Goal: Information Seeking & Learning: Learn about a topic

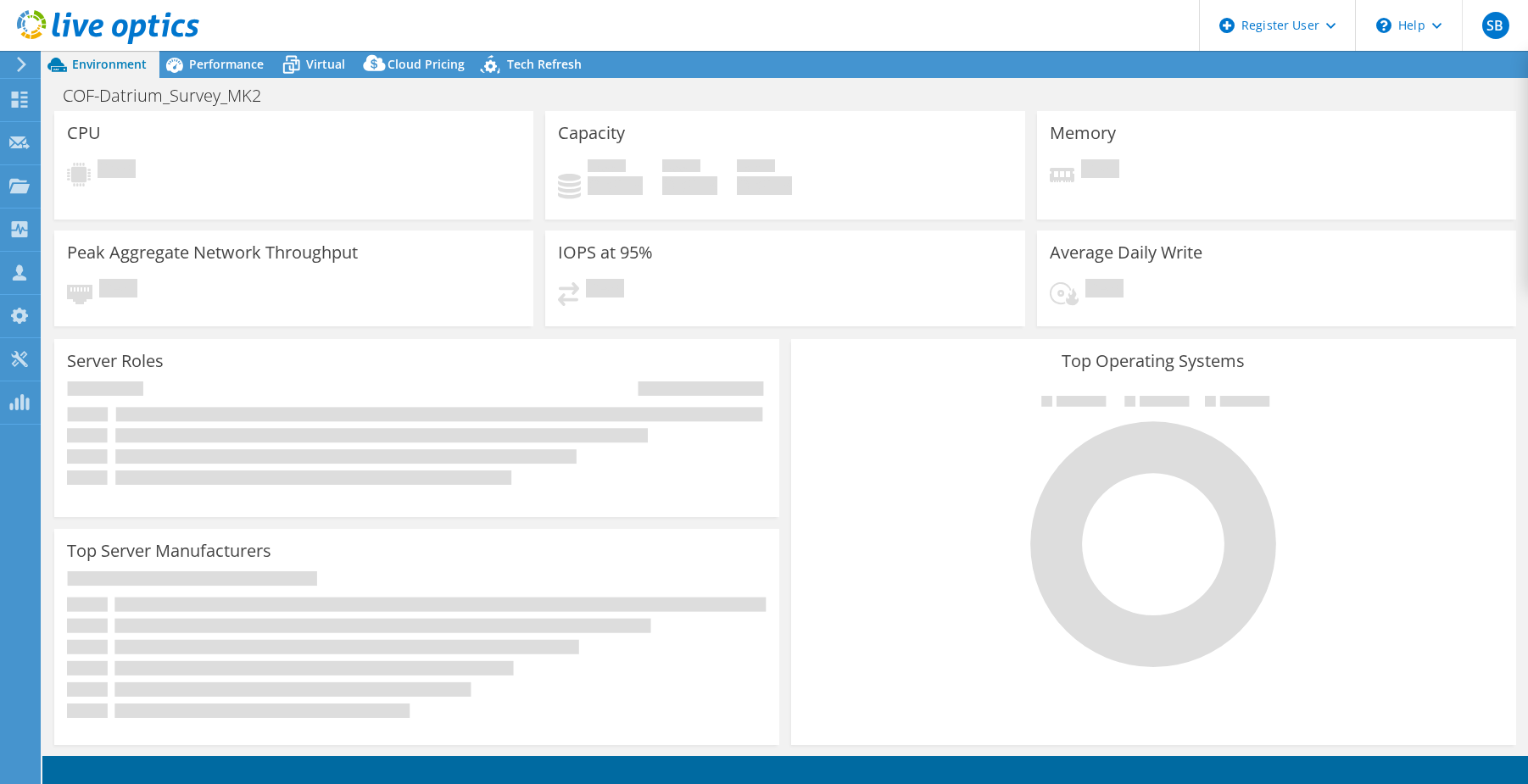
select select "USWest"
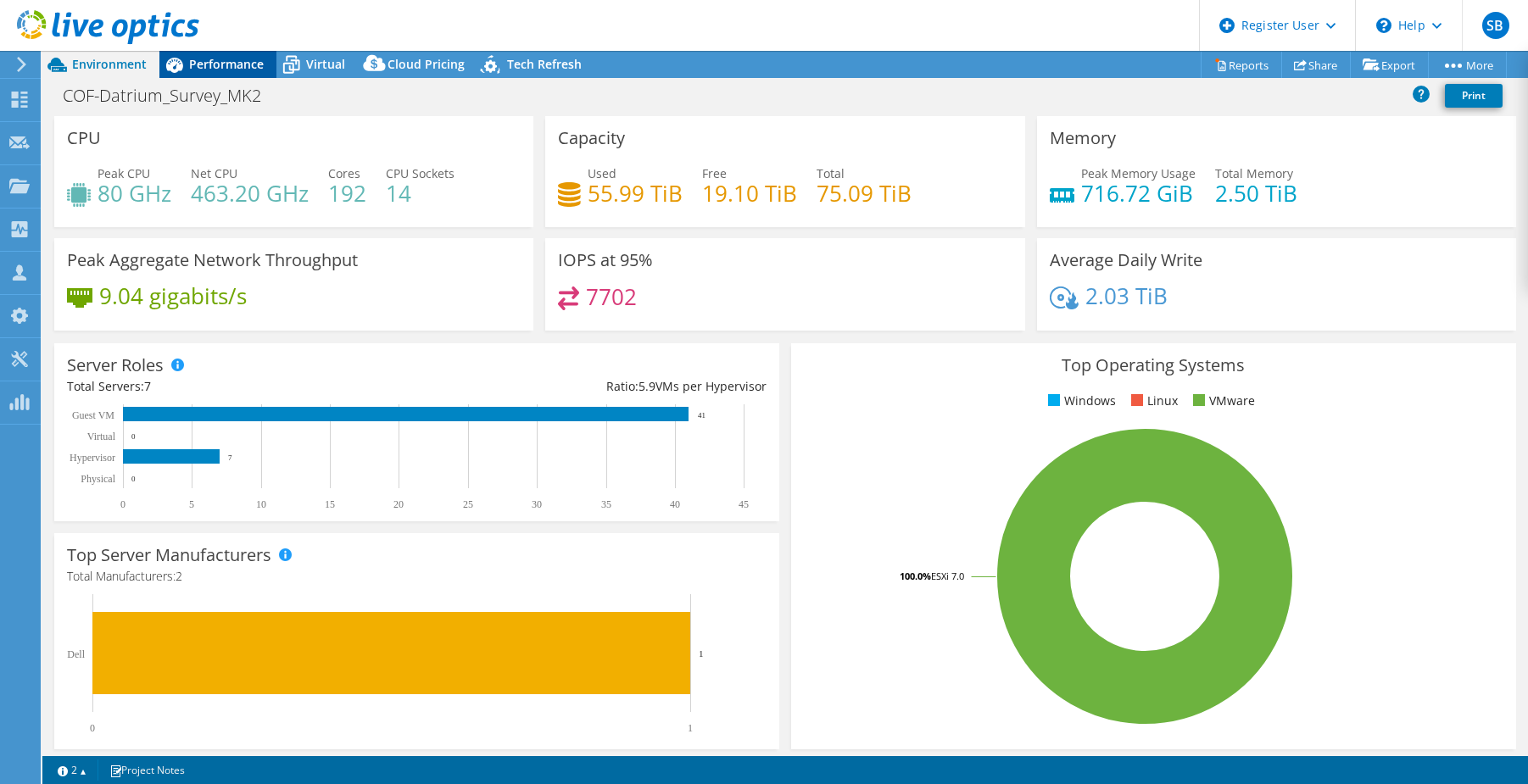
click at [233, 64] on span "Performance" at bounding box center [226, 63] width 74 height 16
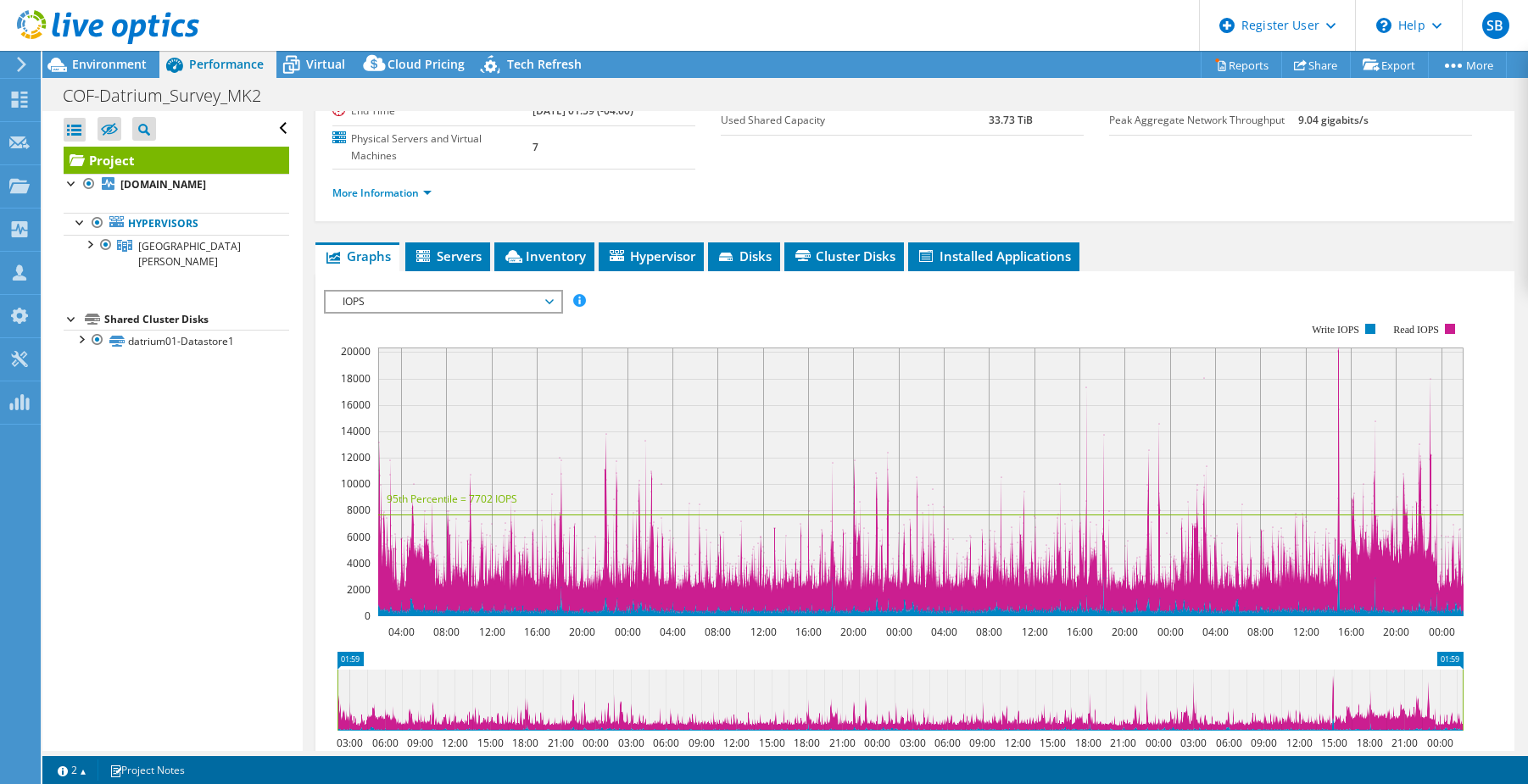
scroll to position [405, 0]
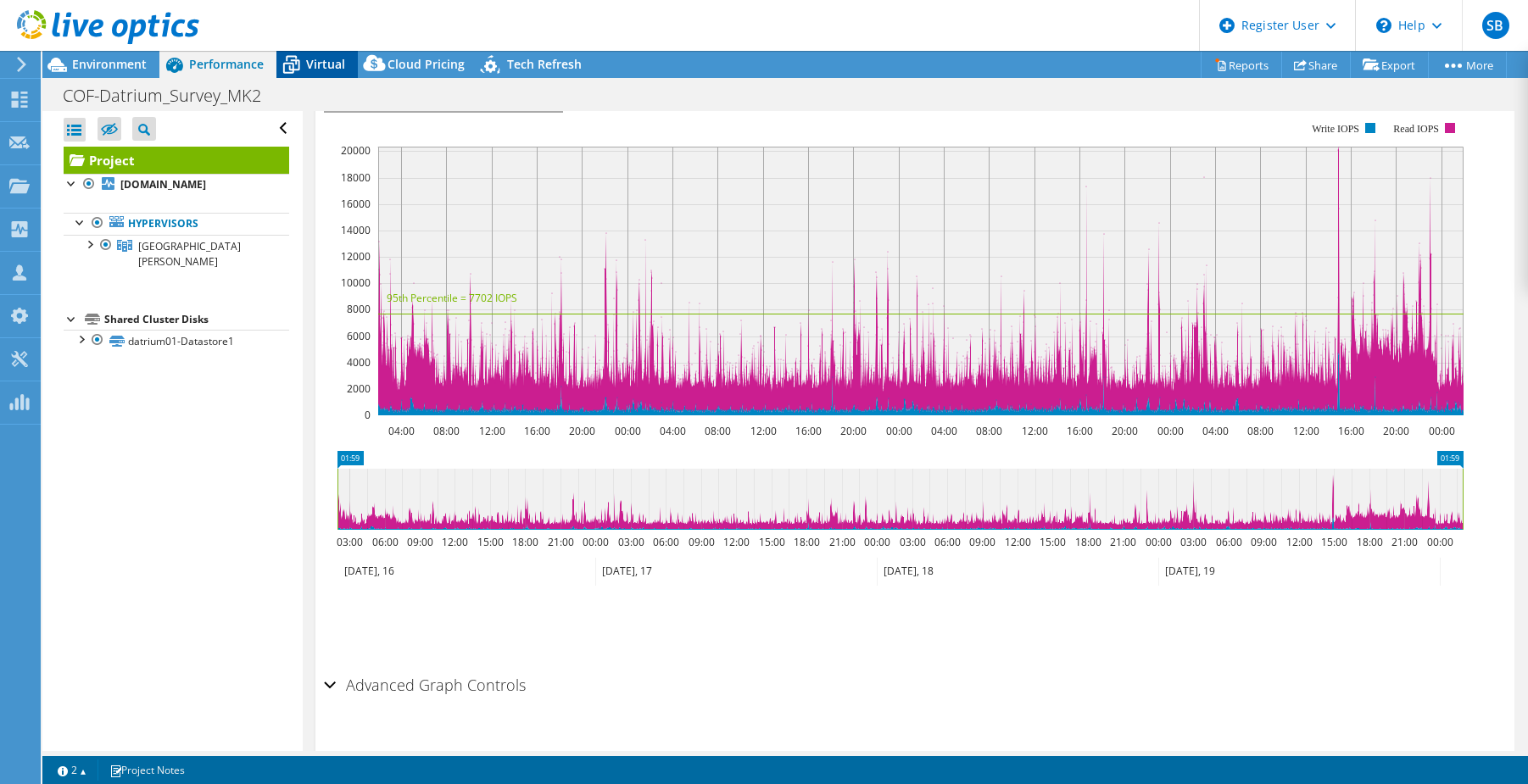
click at [319, 68] on span "Virtual" at bounding box center [325, 63] width 39 height 16
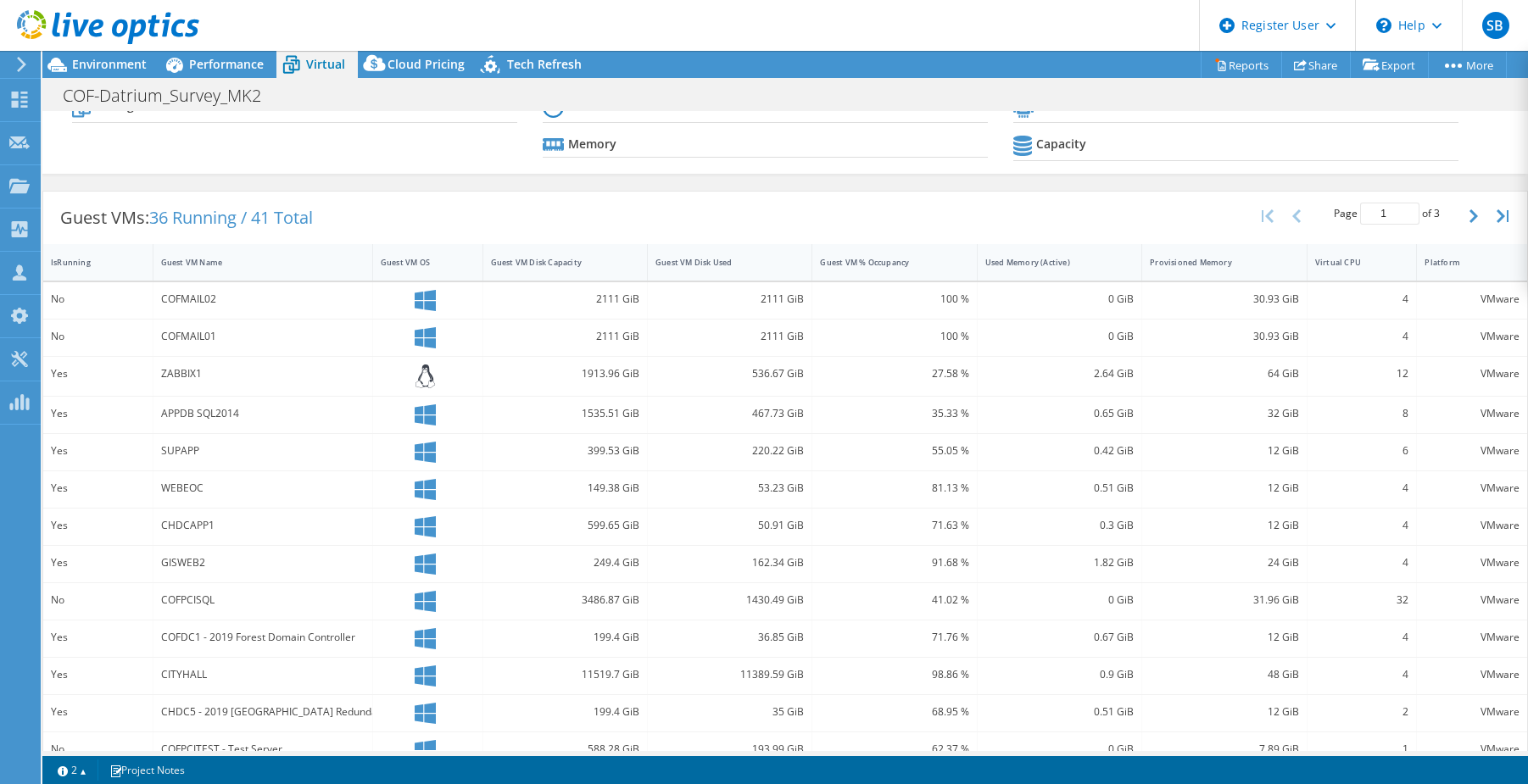
scroll to position [0, 0]
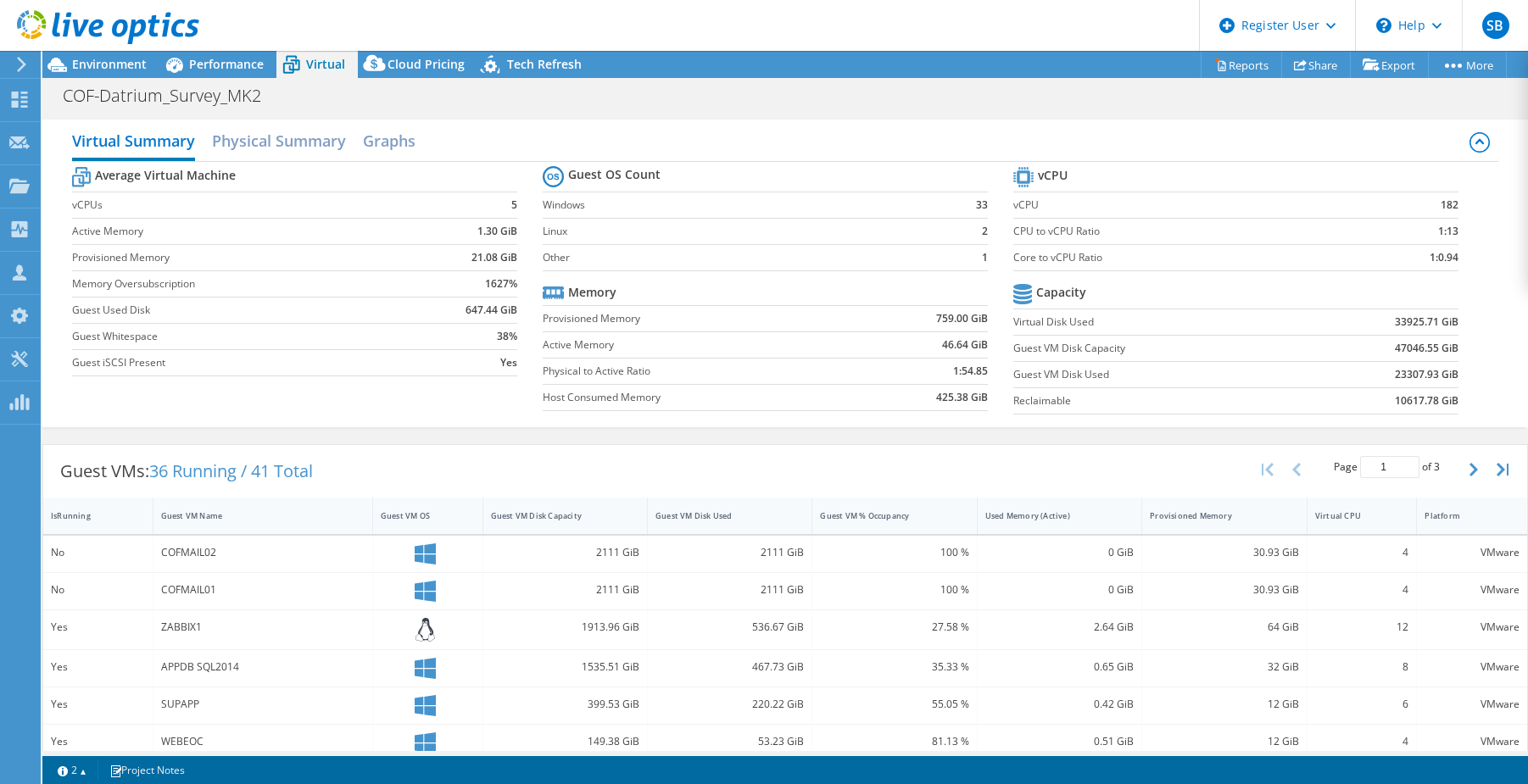
click at [70, 48] on div at bounding box center [100, 28] width 200 height 56
drag, startPoint x: 72, startPoint y: 51, endPoint x: 80, endPoint y: 61, distance: 12.8
click at [72, 52] on div at bounding box center [100, 28] width 200 height 56
click at [80, 61] on span "Environment" at bounding box center [109, 63] width 74 height 16
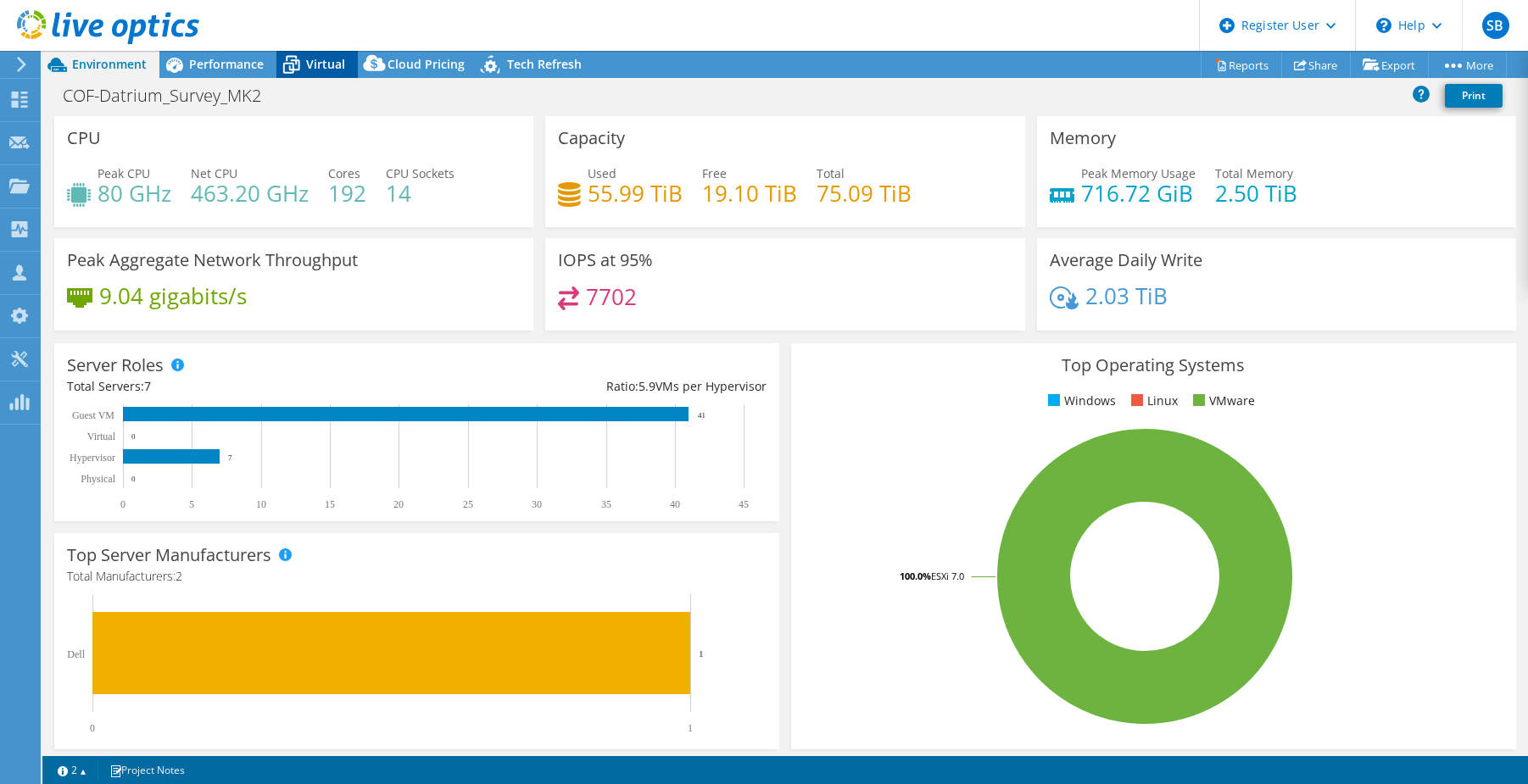
click at [324, 67] on span "Virtual" at bounding box center [325, 63] width 39 height 16
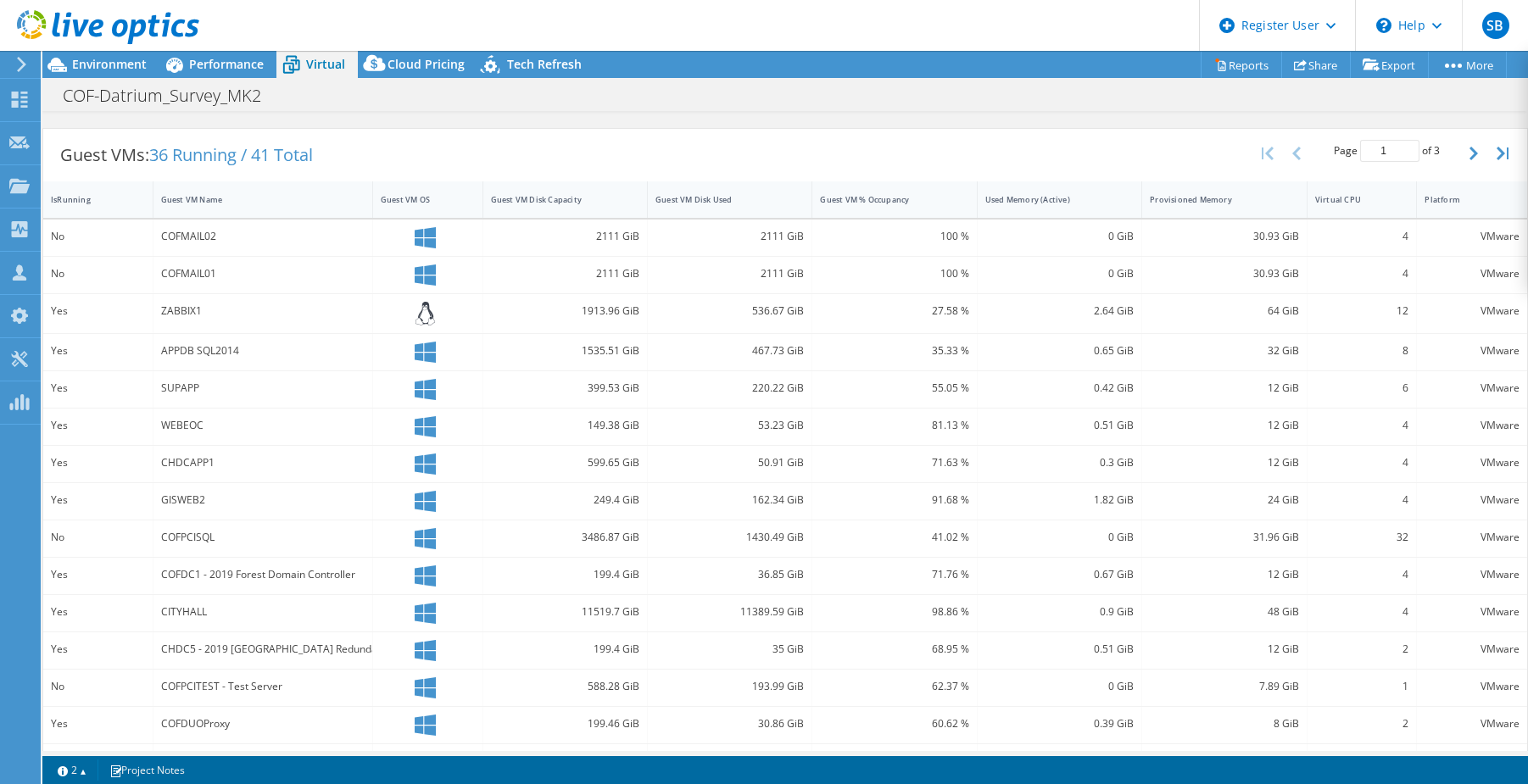
scroll to position [355, 0]
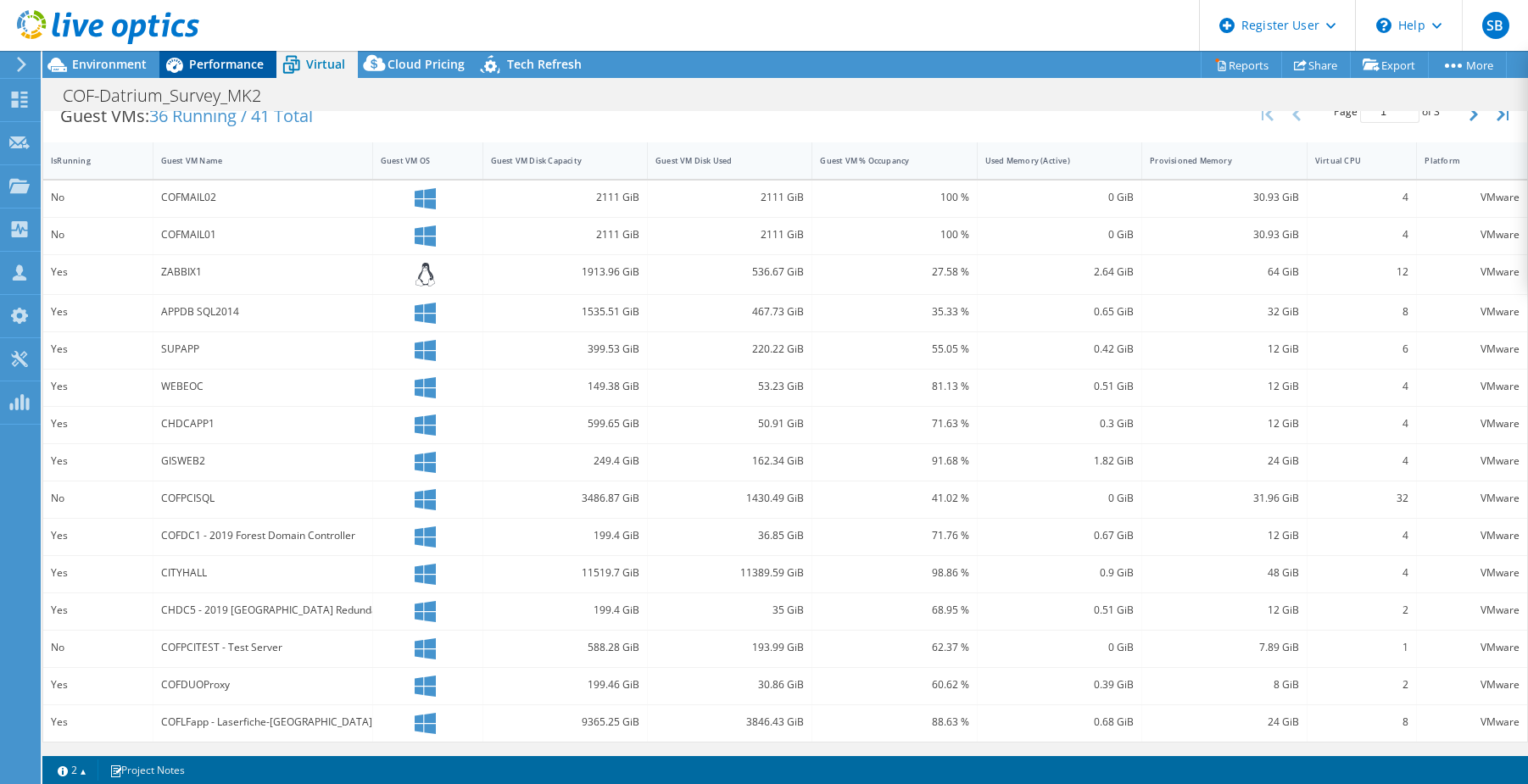
click at [210, 55] on div "Performance" at bounding box center [217, 64] width 117 height 27
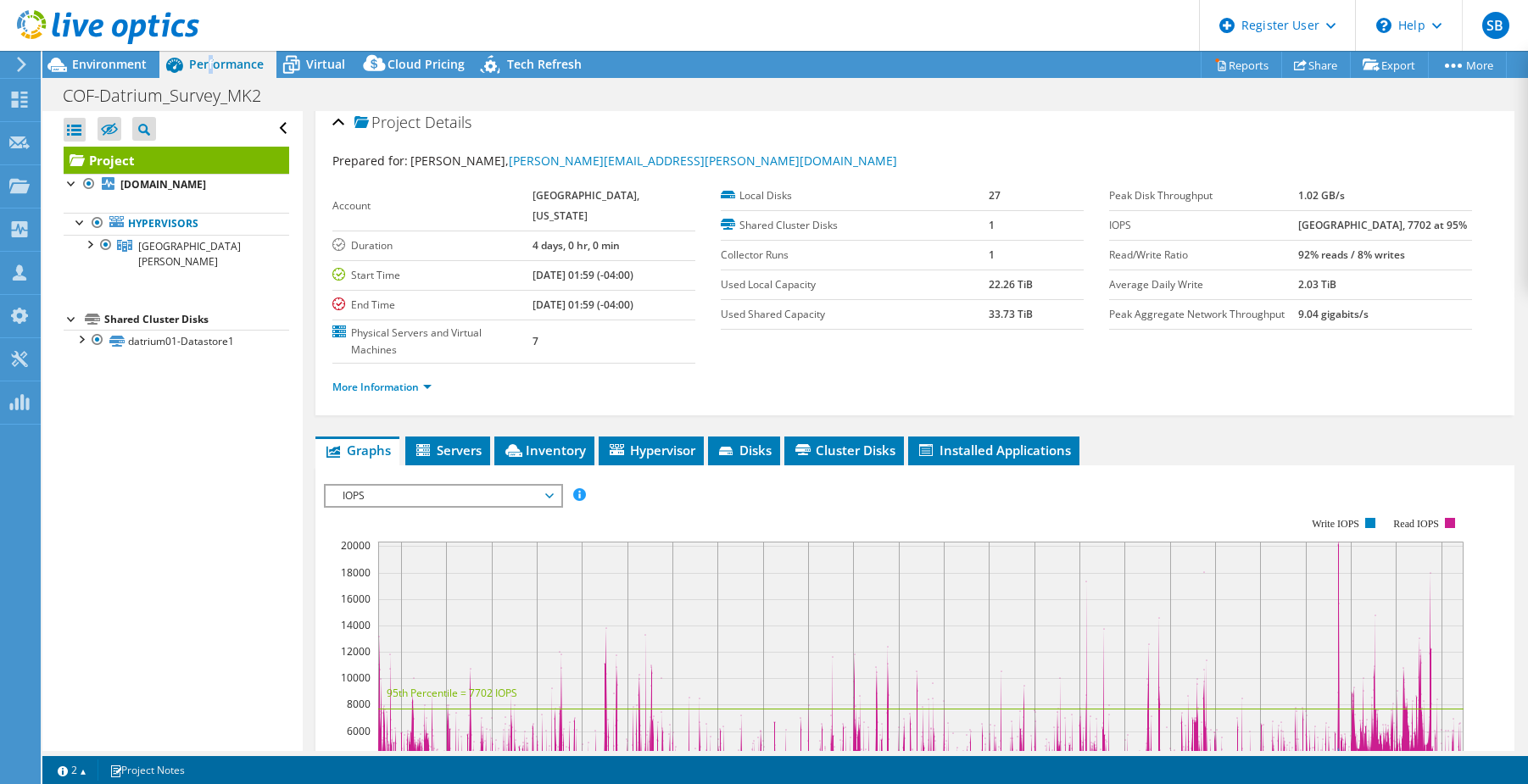
scroll to position [0, 0]
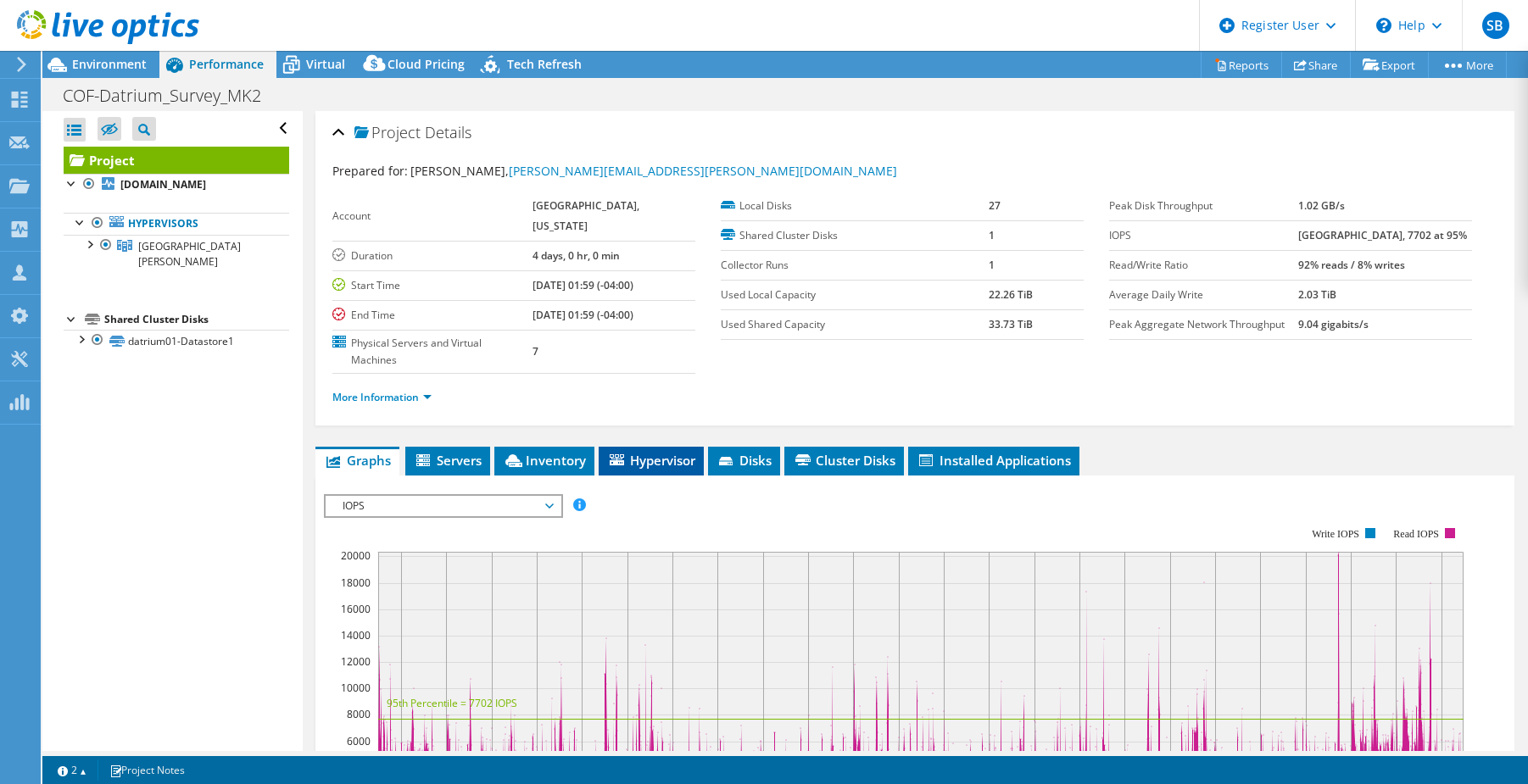
click at [613, 455] on icon at bounding box center [616, 460] width 14 height 11
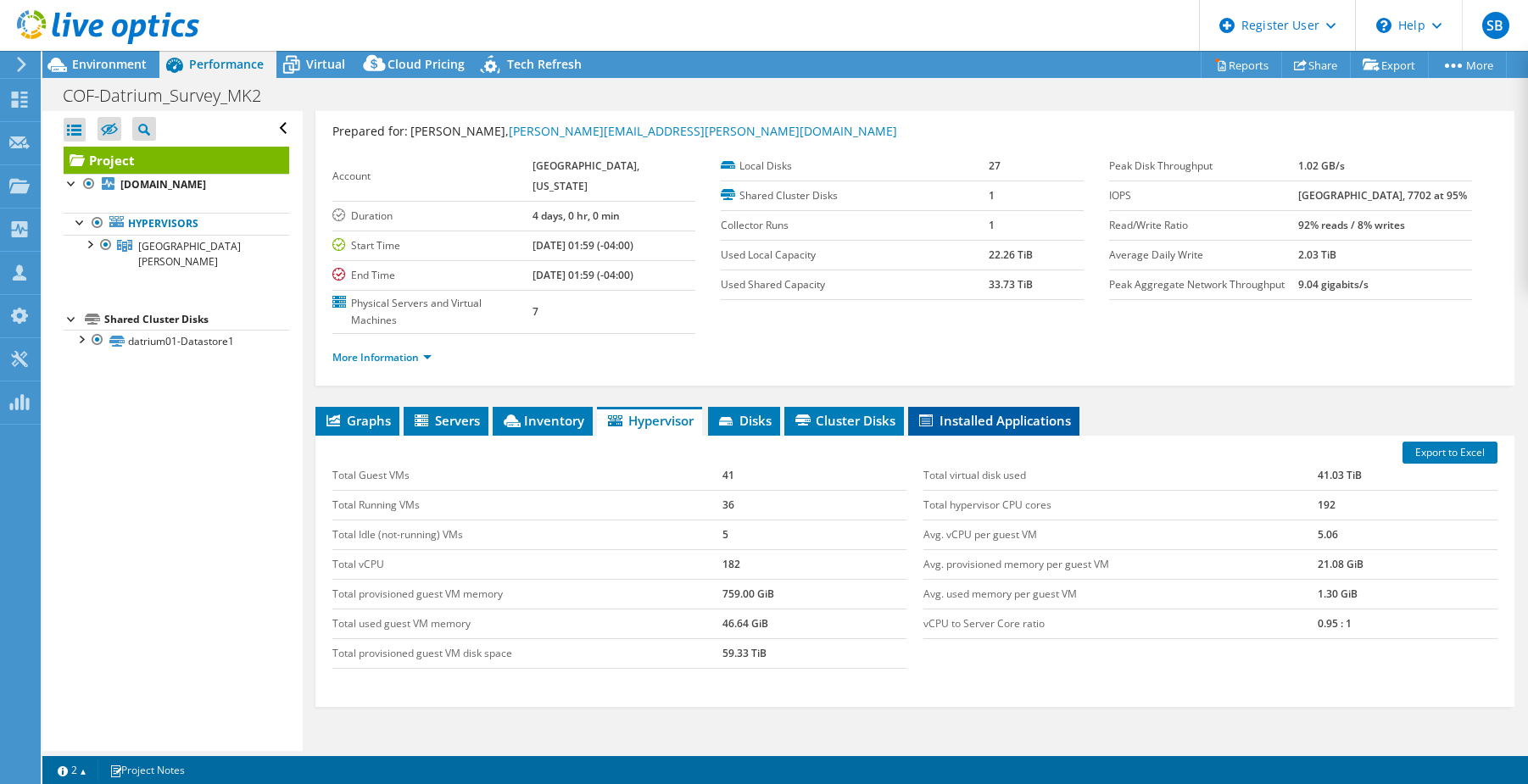
scroll to position [9, 0]
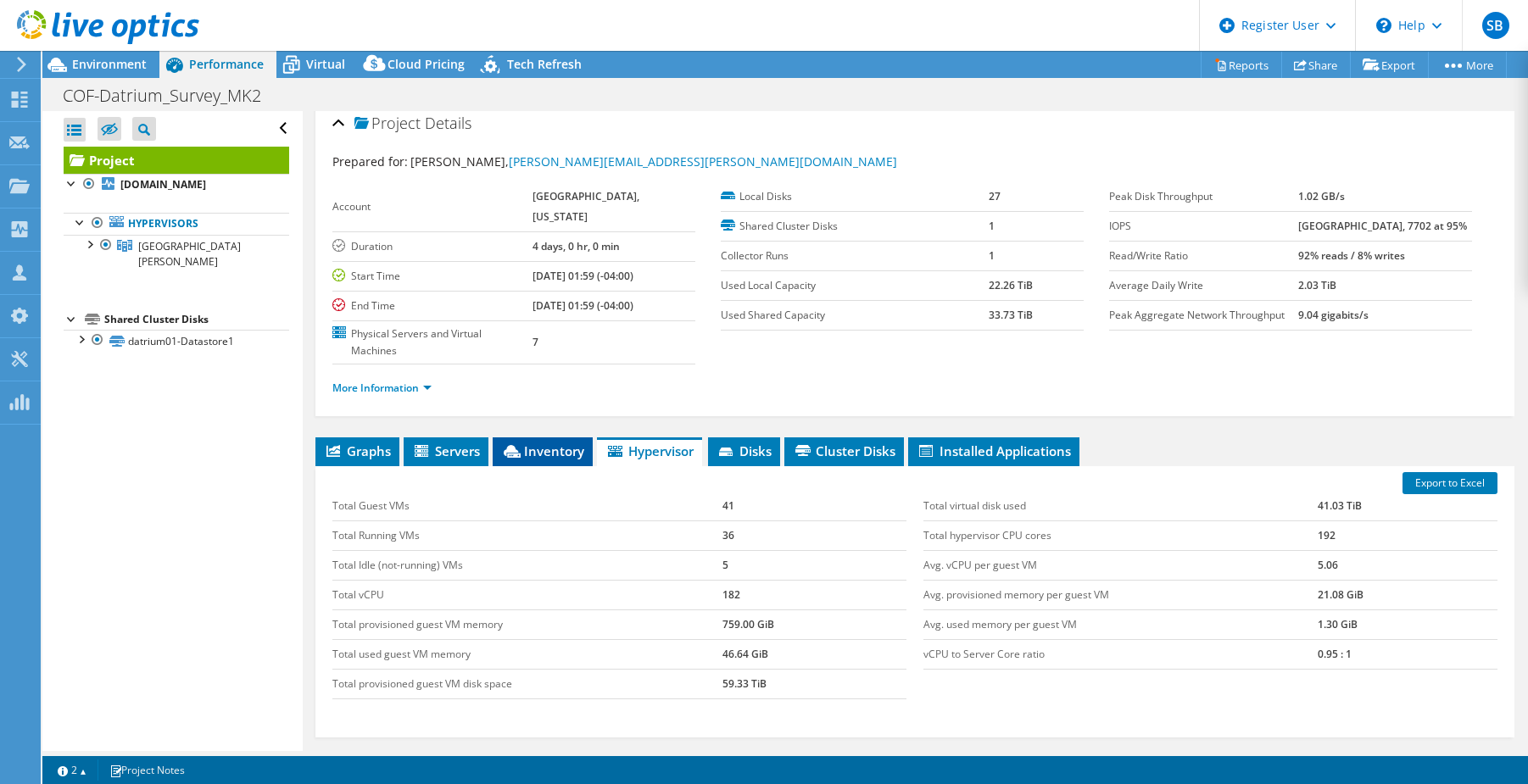
click at [571, 442] on span "Inventory" at bounding box center [542, 451] width 83 height 17
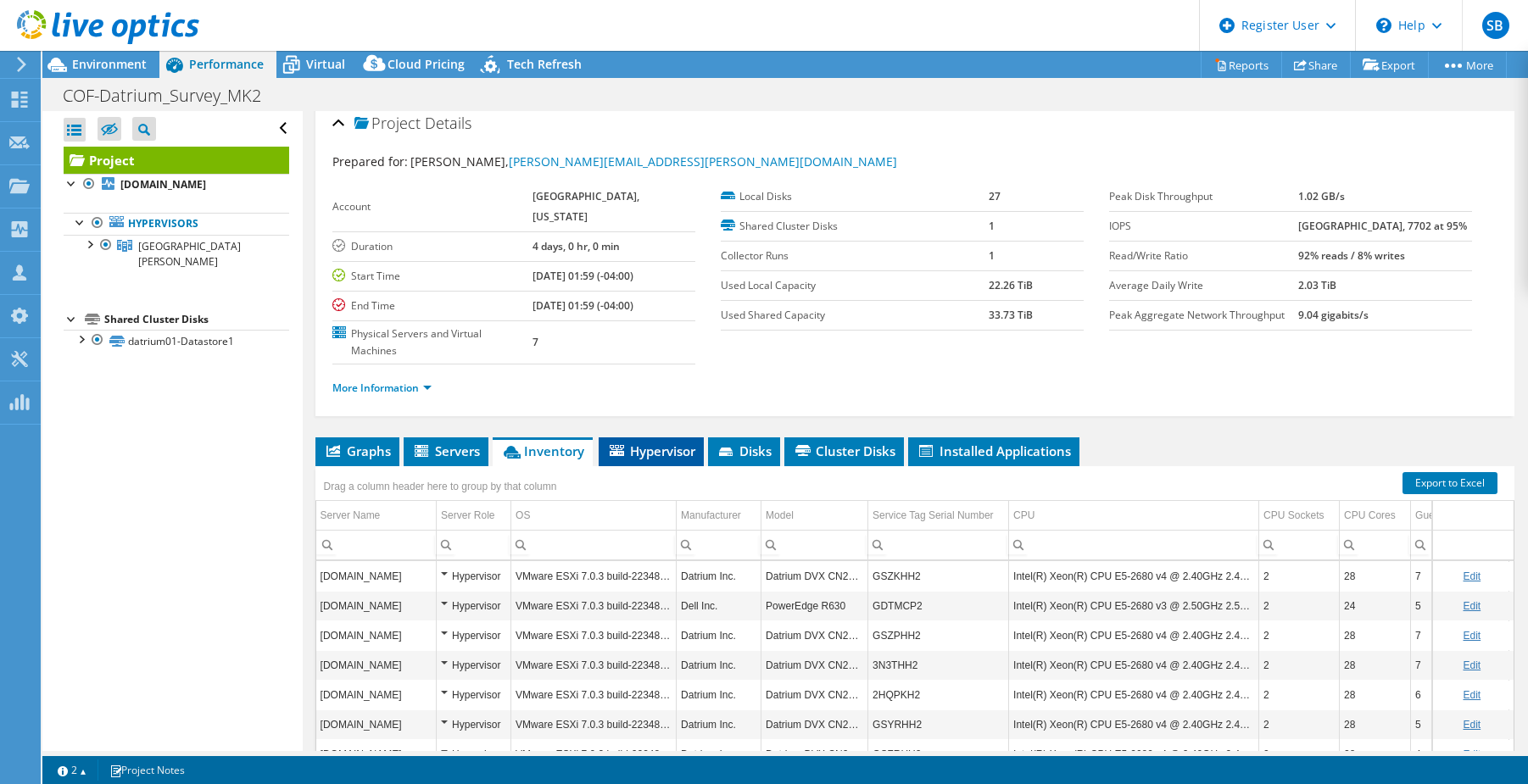
click at [635, 442] on span "Hypervisor" at bounding box center [651, 451] width 88 height 17
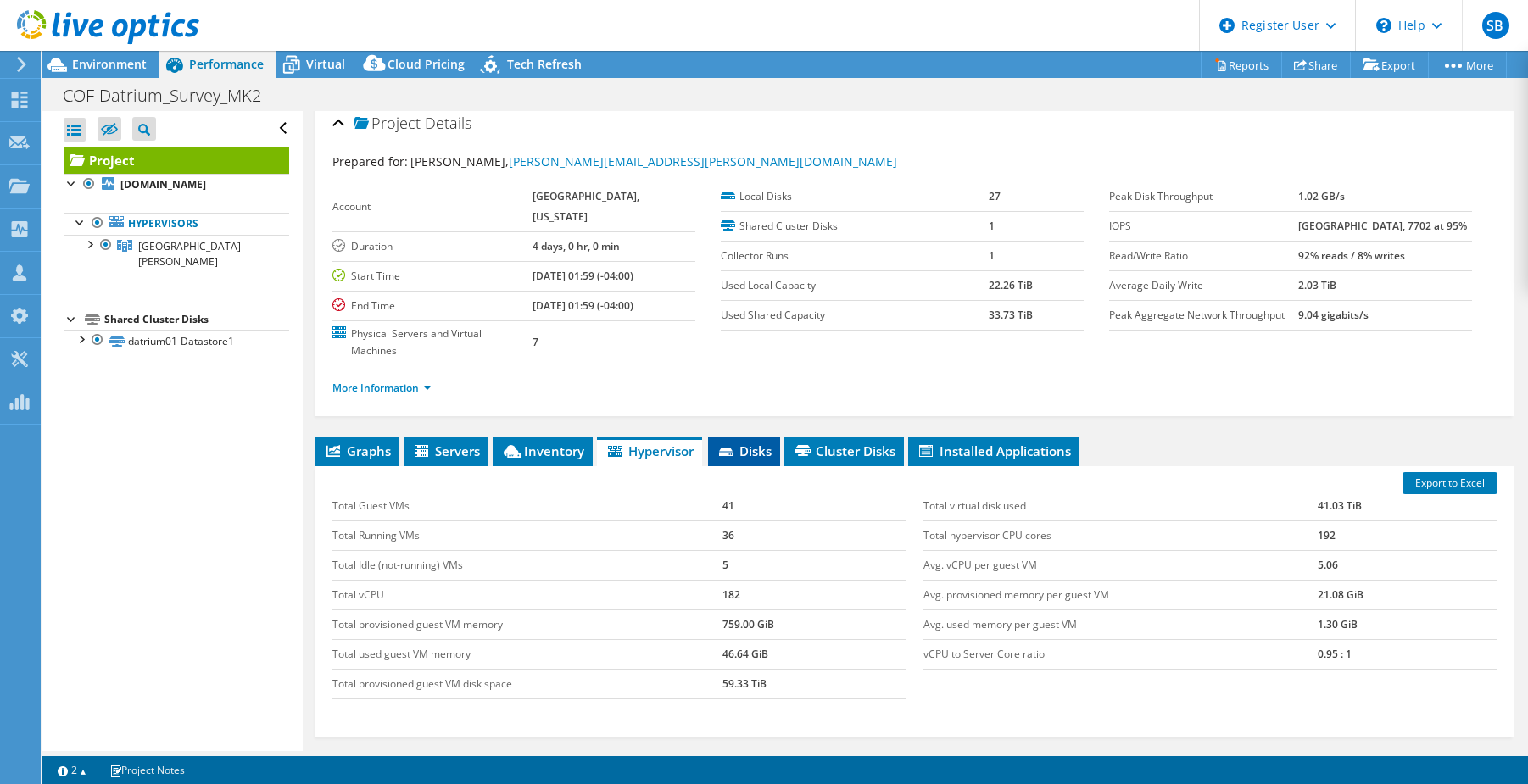
click at [753, 442] on span "Disks" at bounding box center [744, 451] width 56 height 17
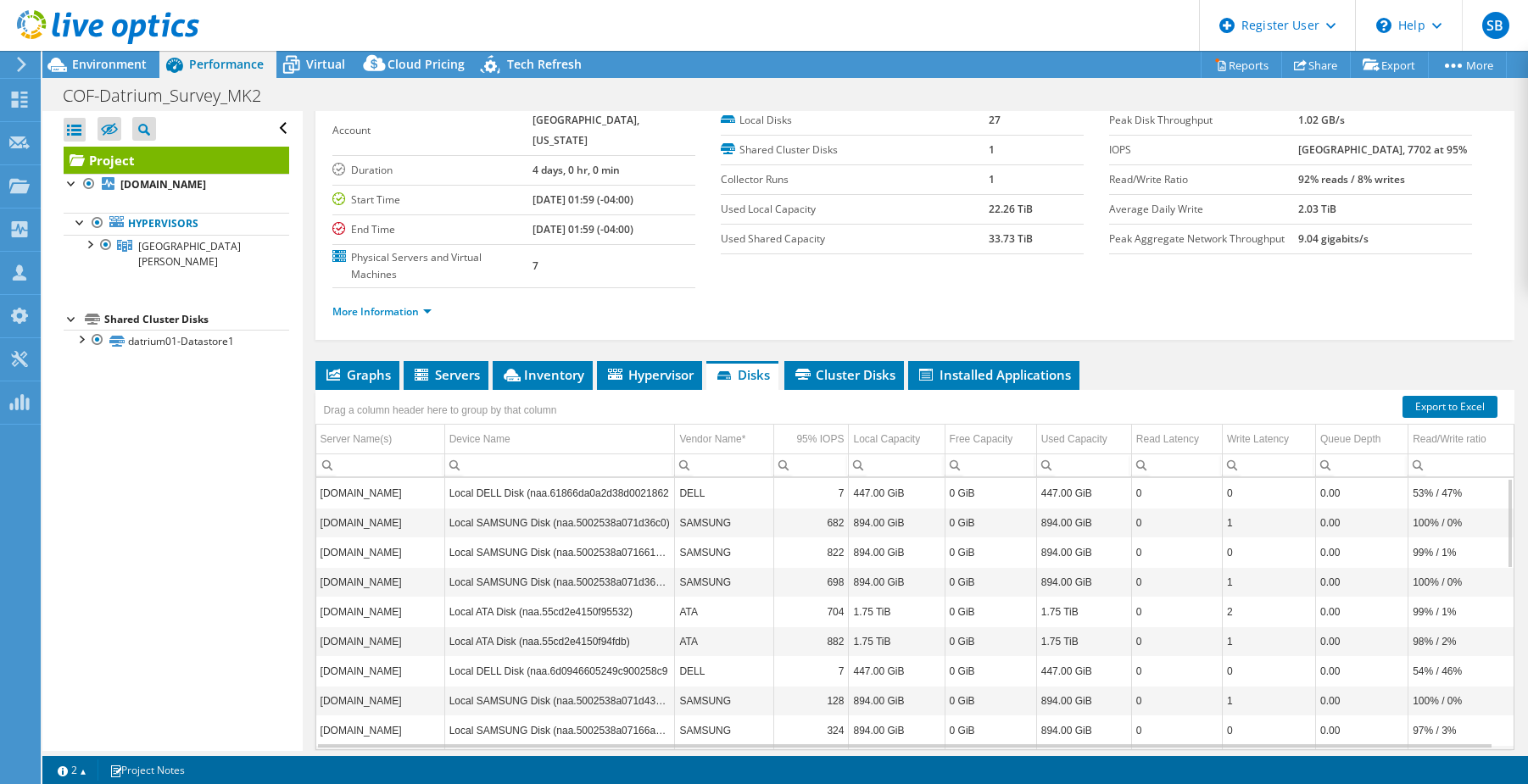
scroll to position [115, 0]
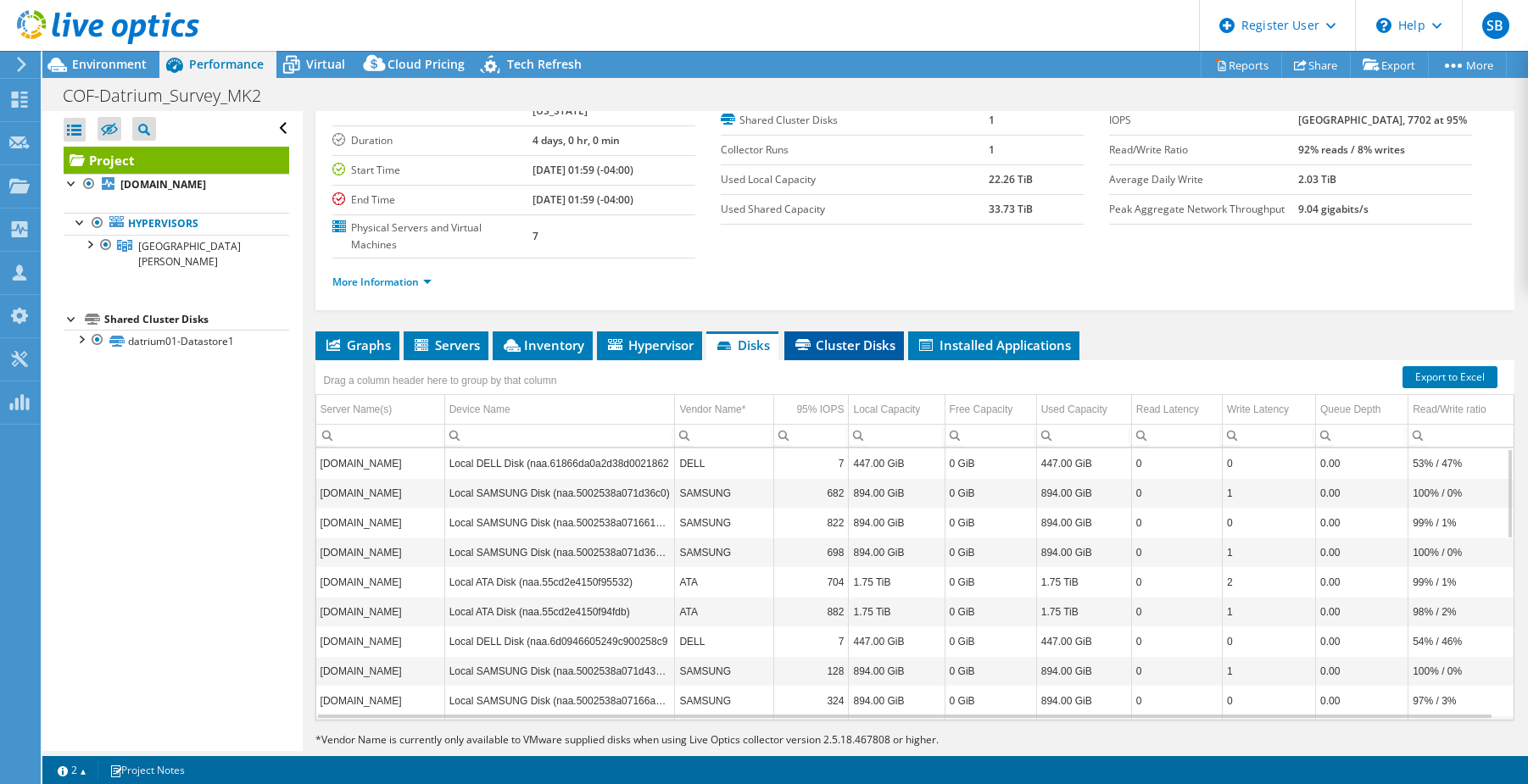
click at [860, 336] on span "Cluster Disks" at bounding box center [844, 344] width 103 height 17
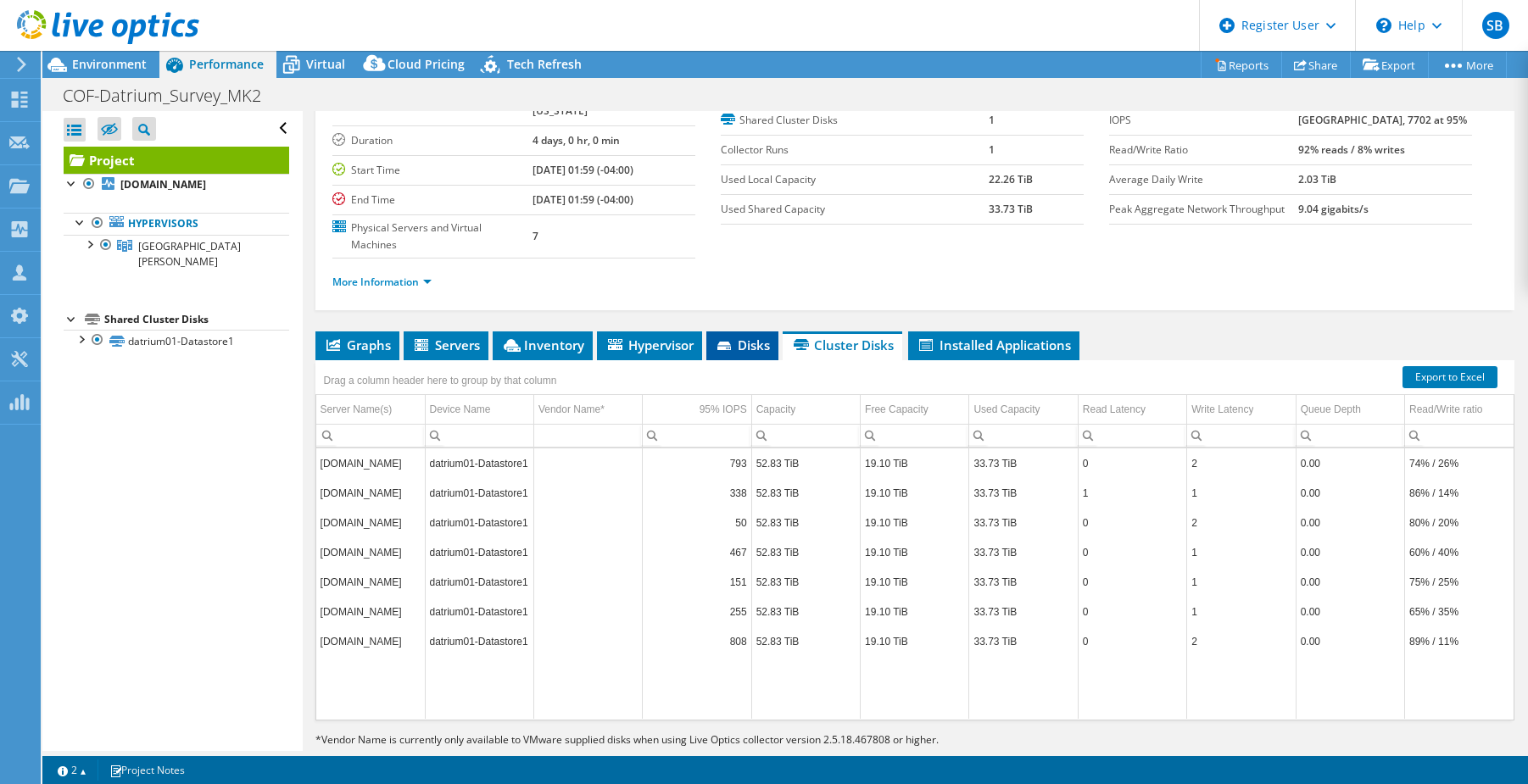
click at [714, 331] on li "Disks" at bounding box center [742, 345] width 72 height 29
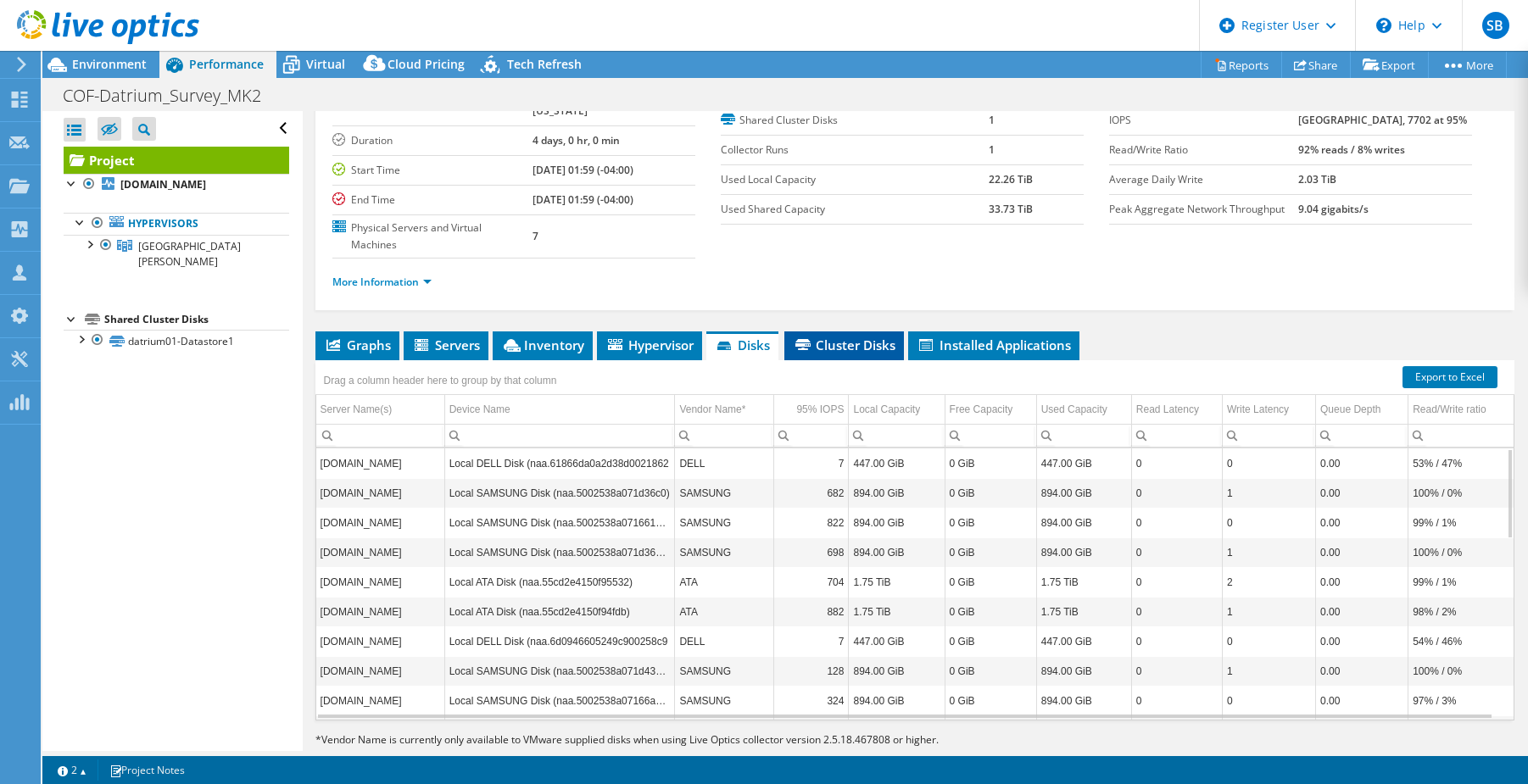
click at [848, 336] on span "Cluster Disks" at bounding box center [844, 344] width 103 height 17
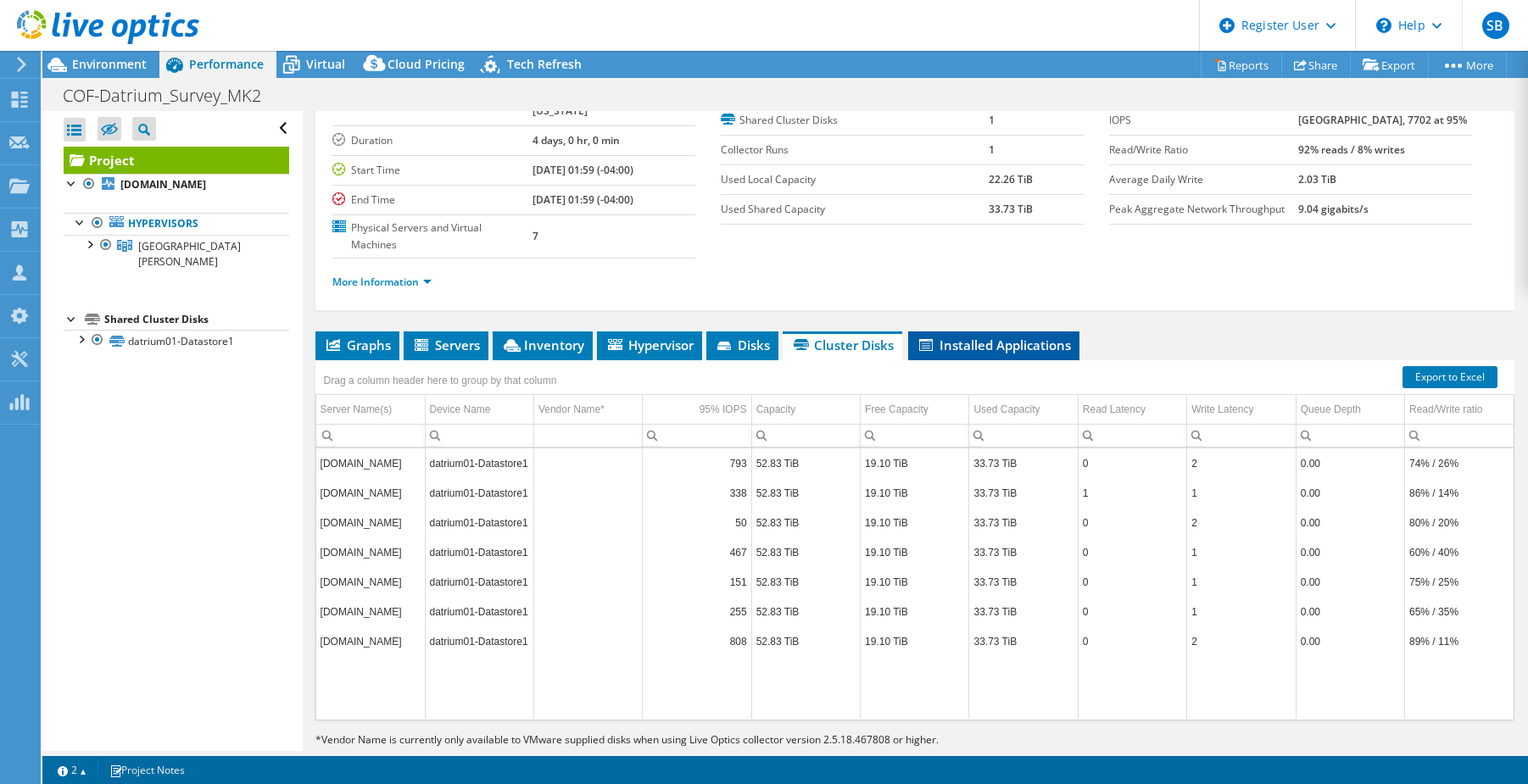
click at [1005, 336] on span "Installed Applications" at bounding box center [993, 344] width 154 height 17
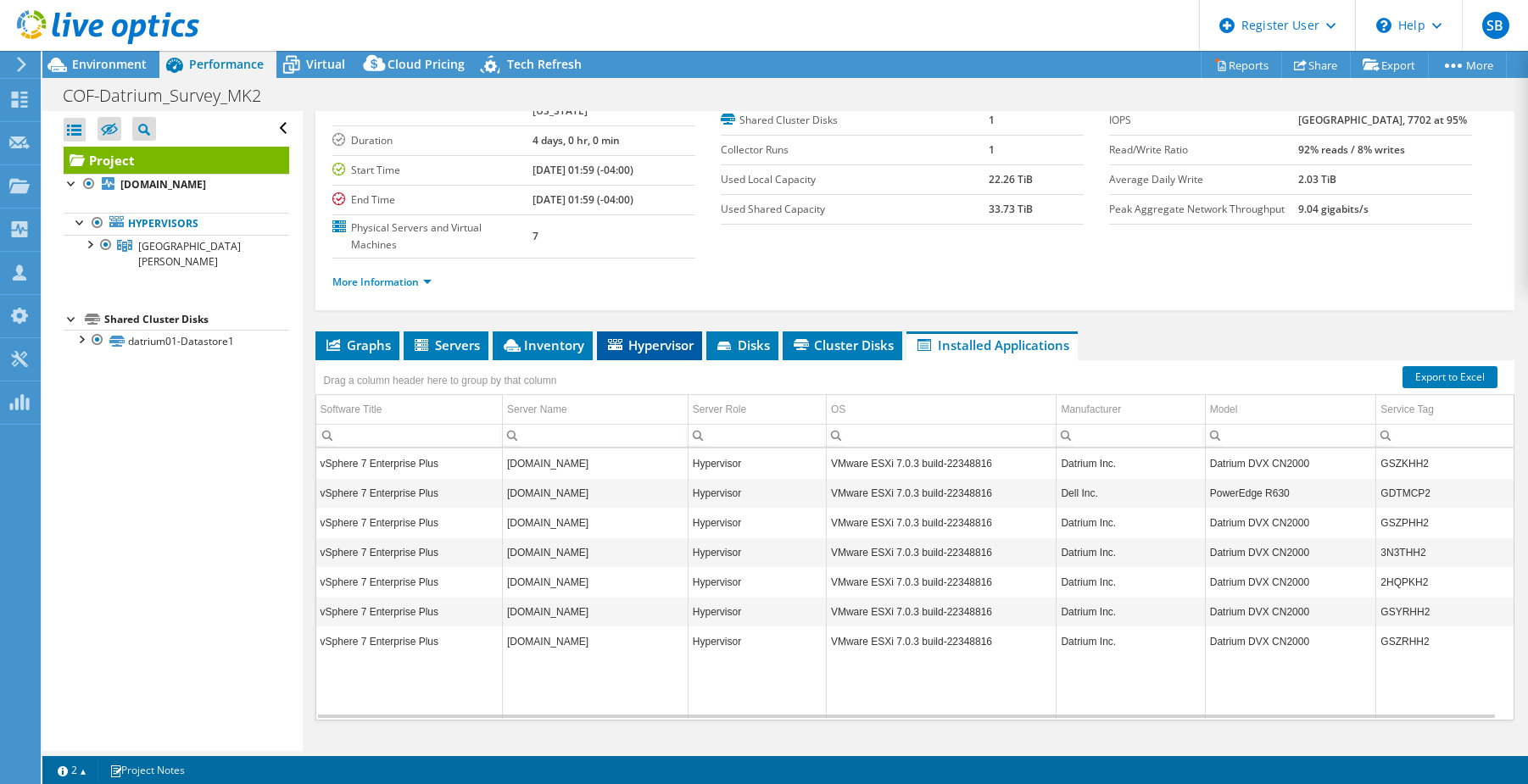
click at [639, 331] on li "Hypervisor" at bounding box center [650, 345] width 105 height 29
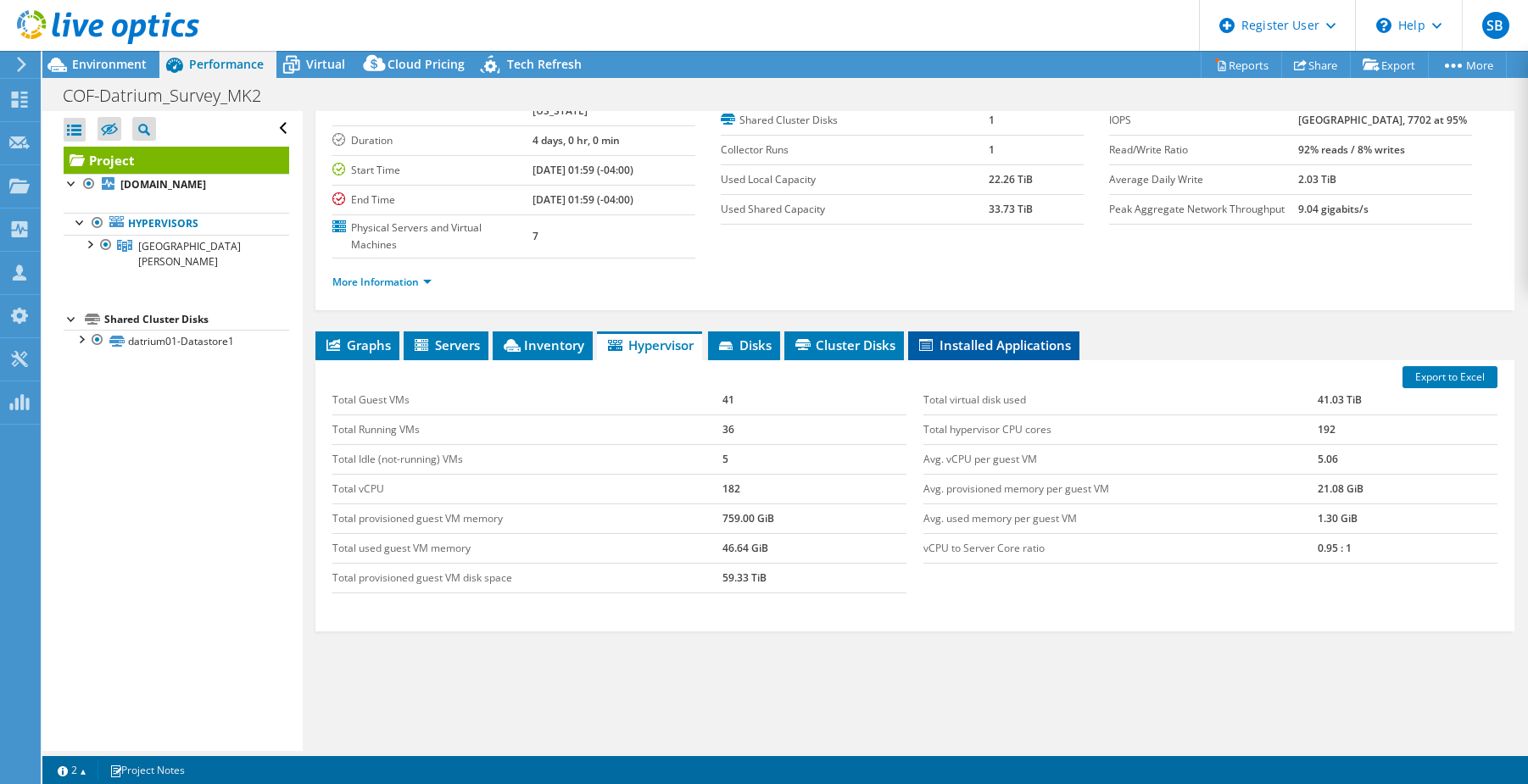
click at [1004, 336] on span "Installed Applications" at bounding box center [993, 344] width 154 height 17
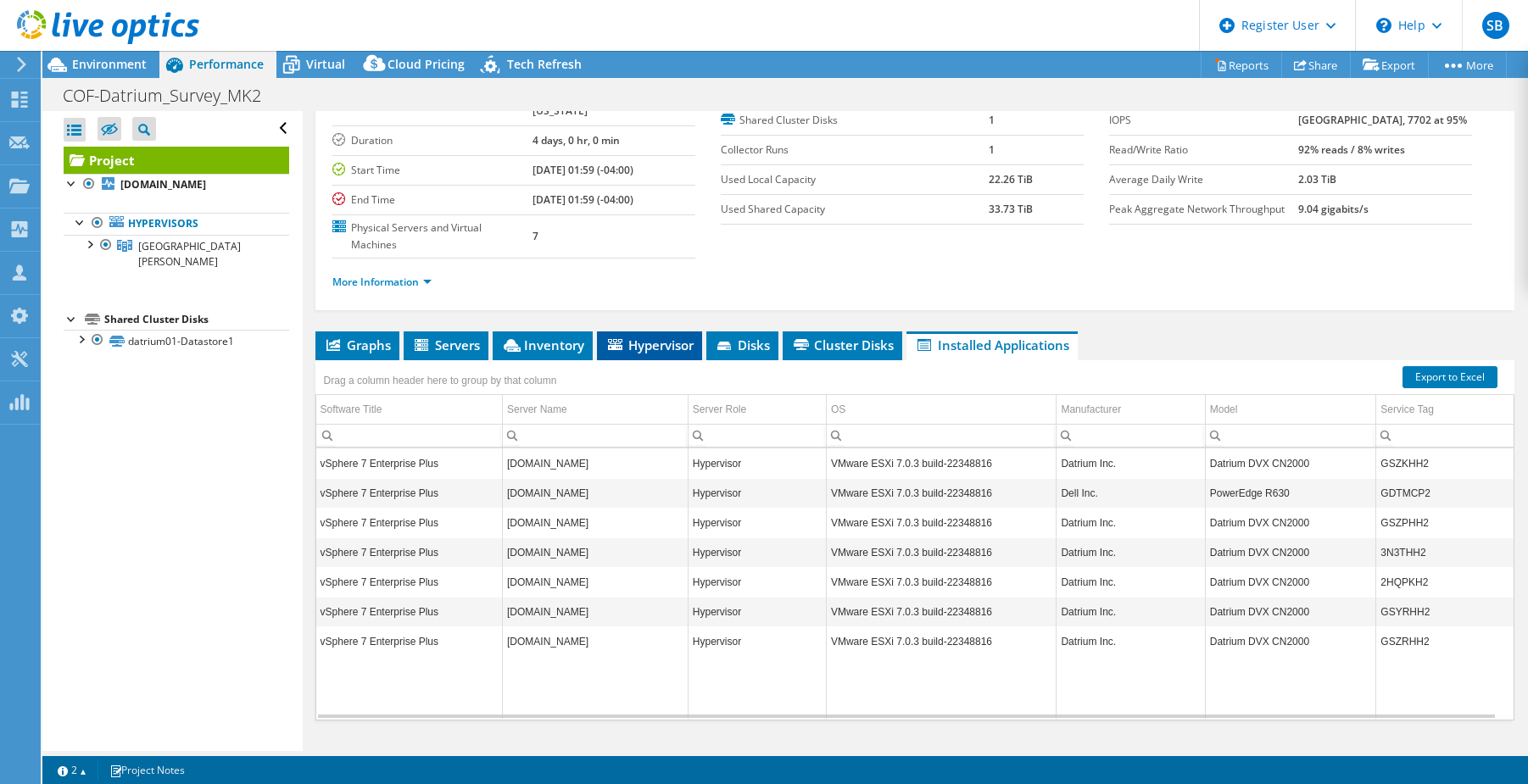
click at [646, 336] on span "Hypervisor" at bounding box center [650, 344] width 88 height 17
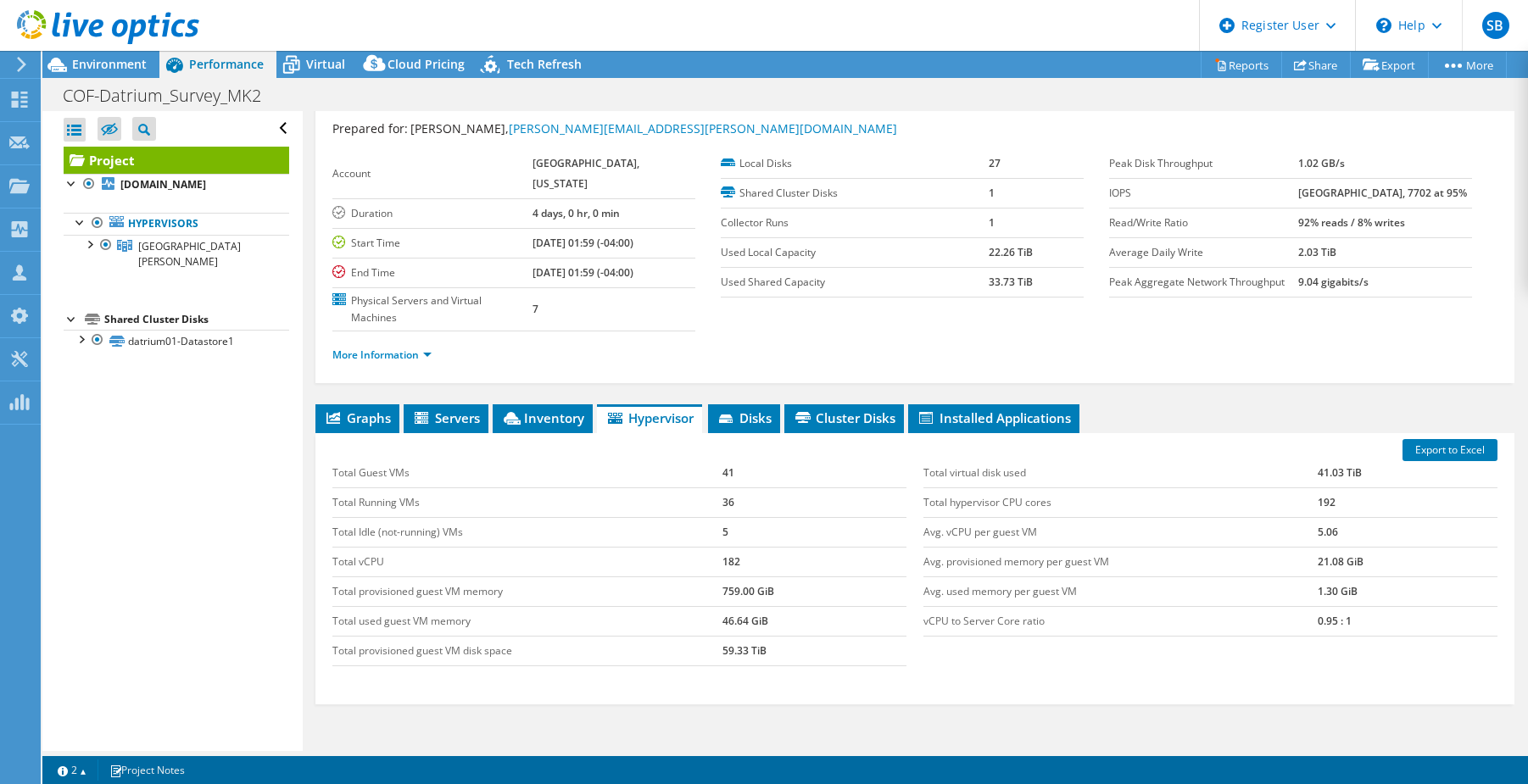
scroll to position [0, 0]
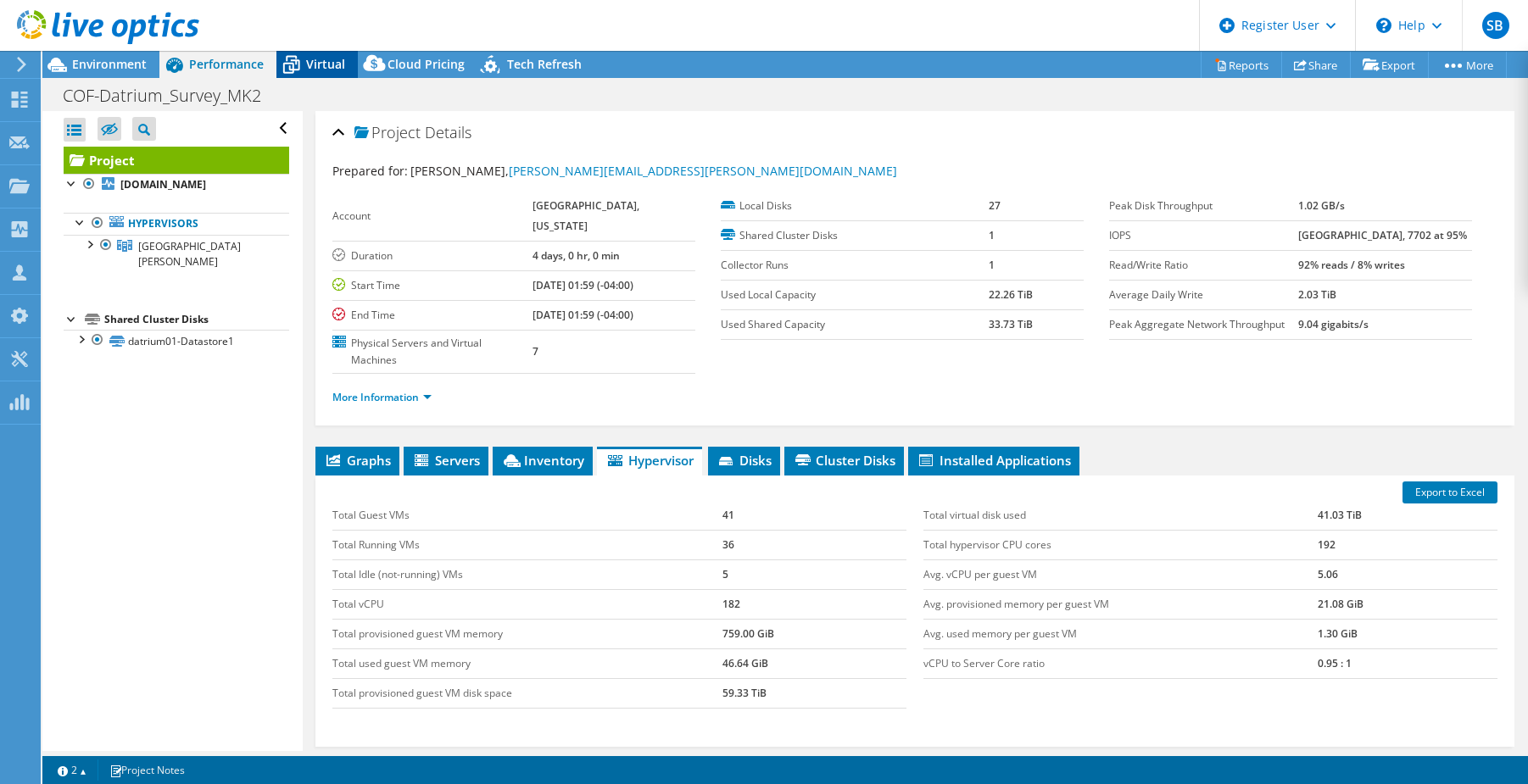
click at [301, 67] on icon at bounding box center [292, 65] width 30 height 30
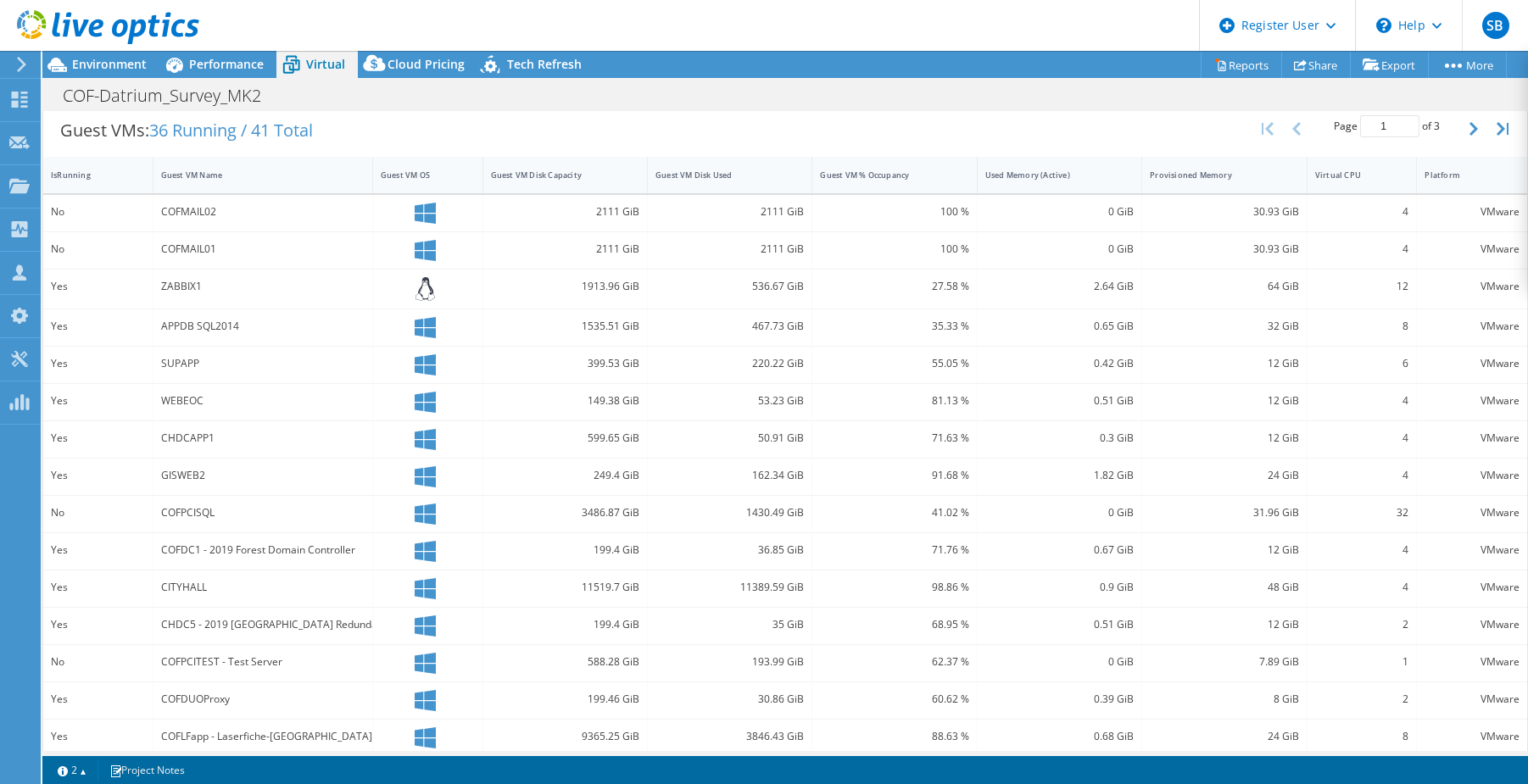
scroll to position [355, 0]
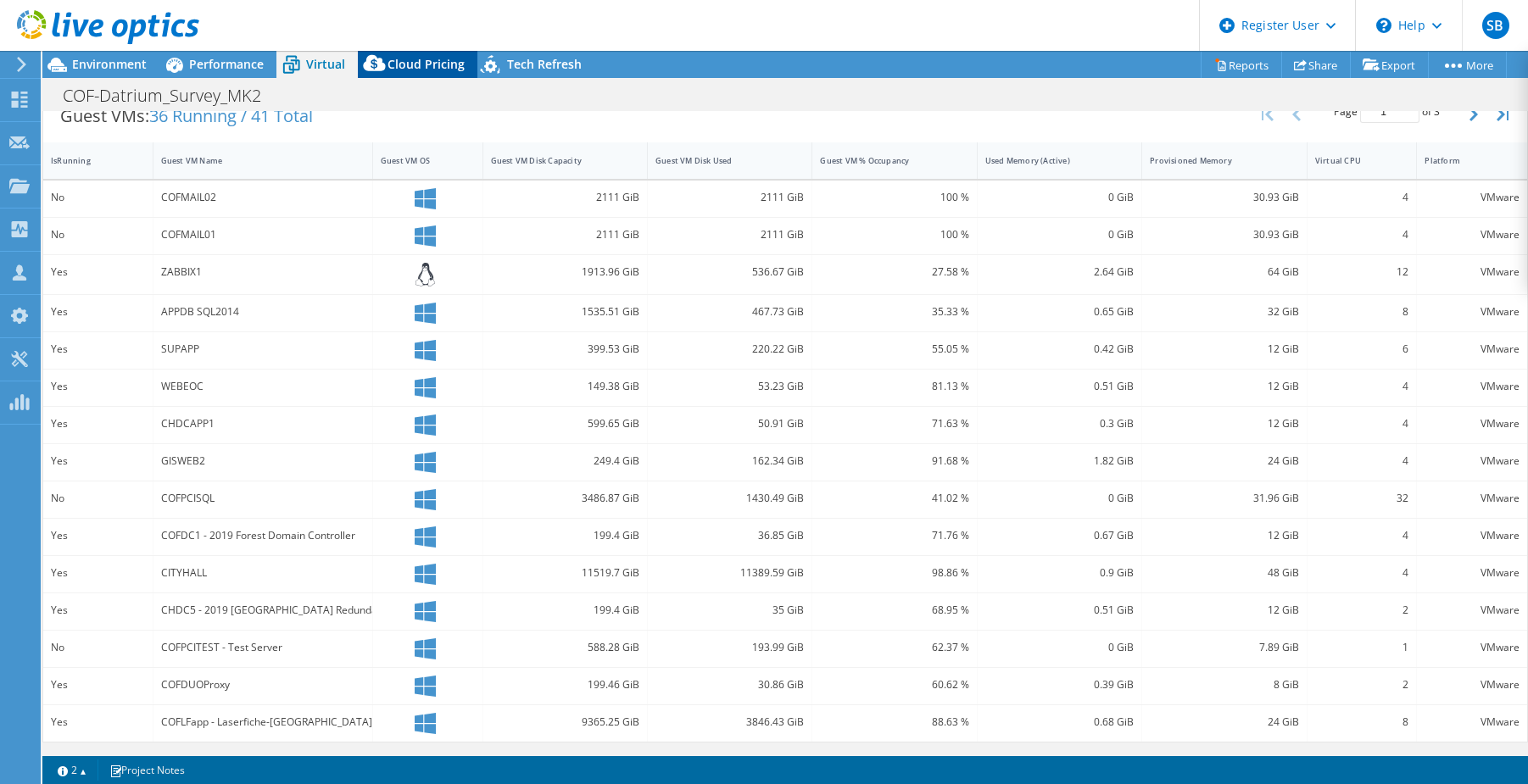
click at [424, 61] on span "Cloud Pricing" at bounding box center [426, 63] width 77 height 16
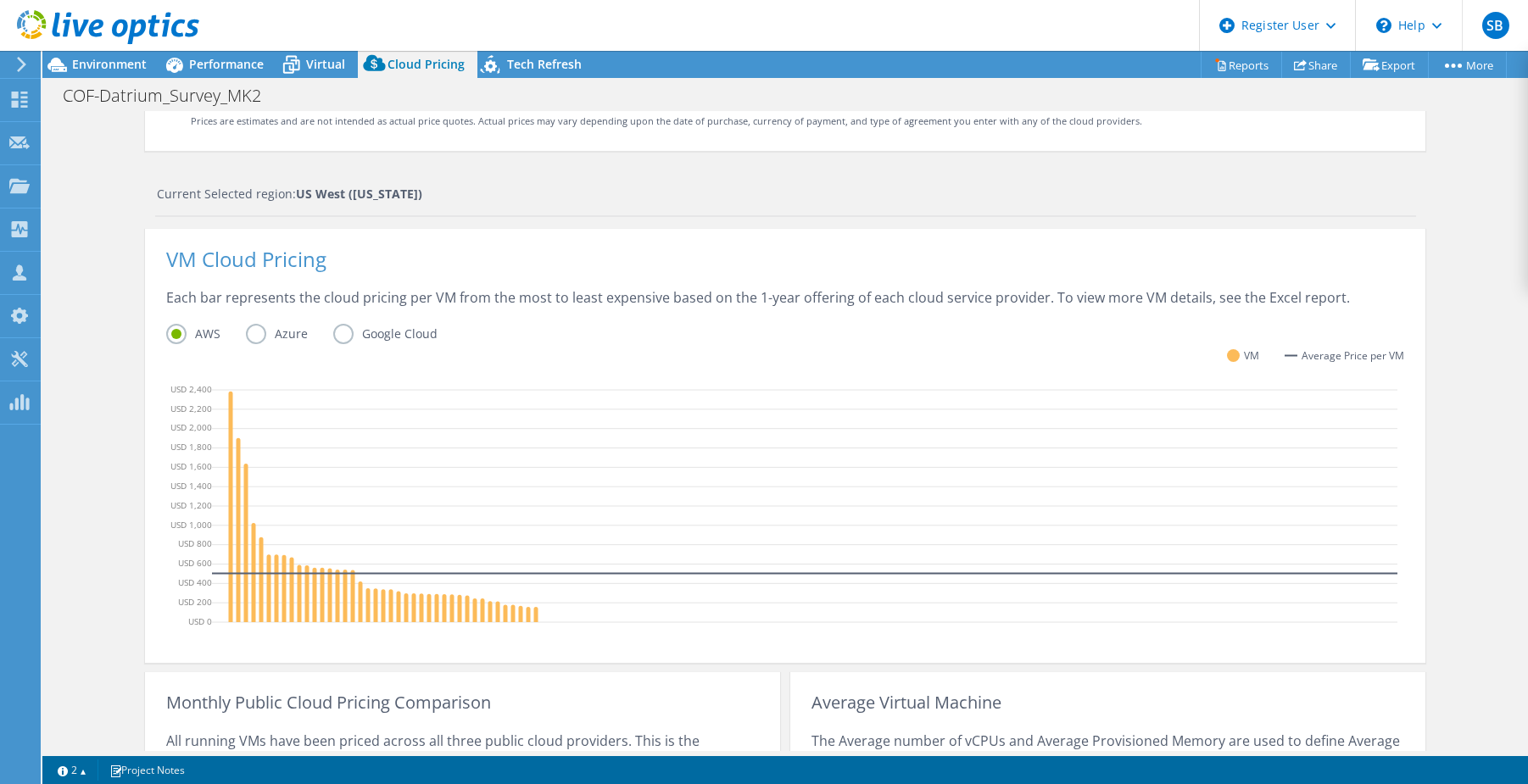
scroll to position [491, 0]
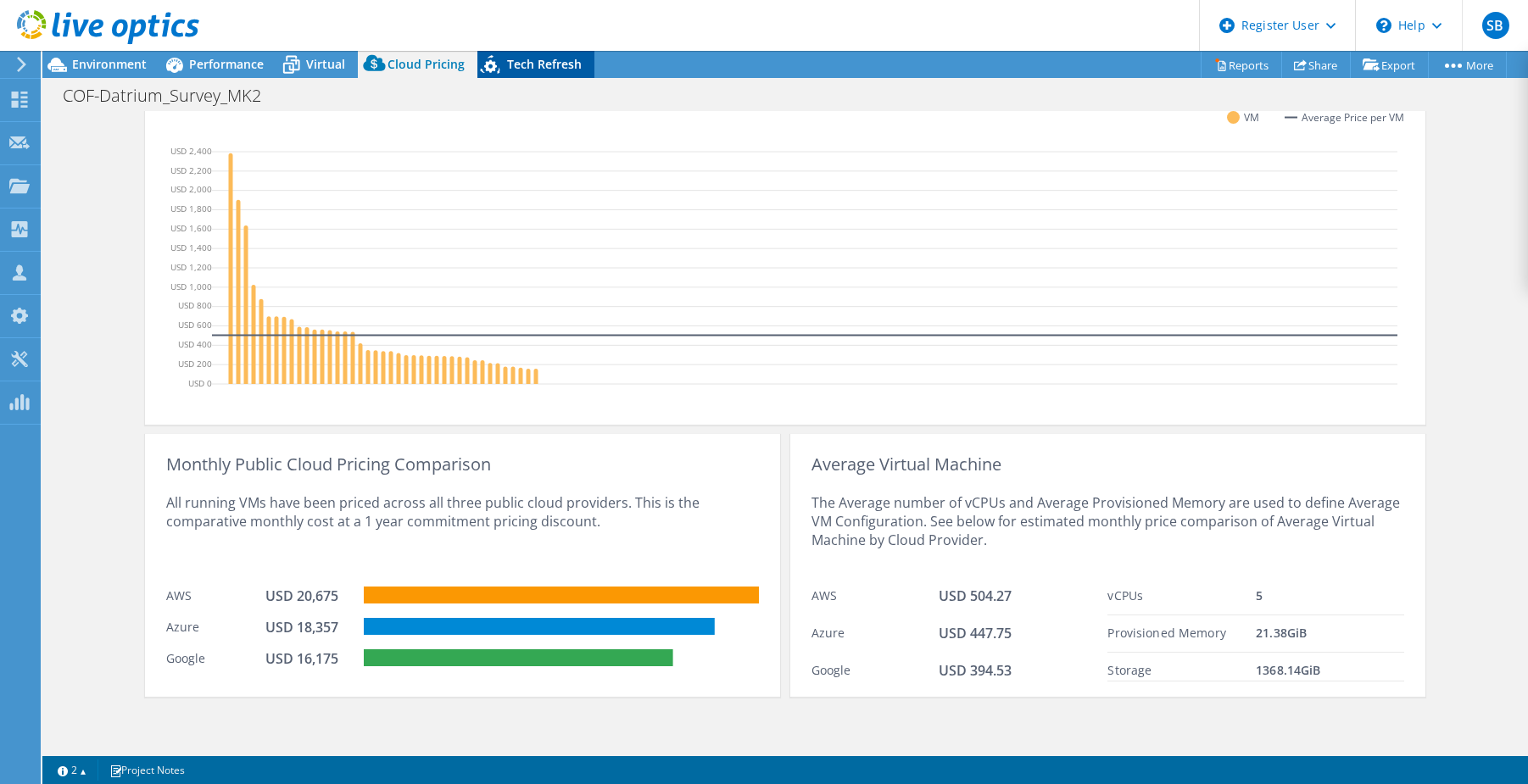
click at [515, 72] on span "Tech Refresh" at bounding box center [543, 63] width 74 height 16
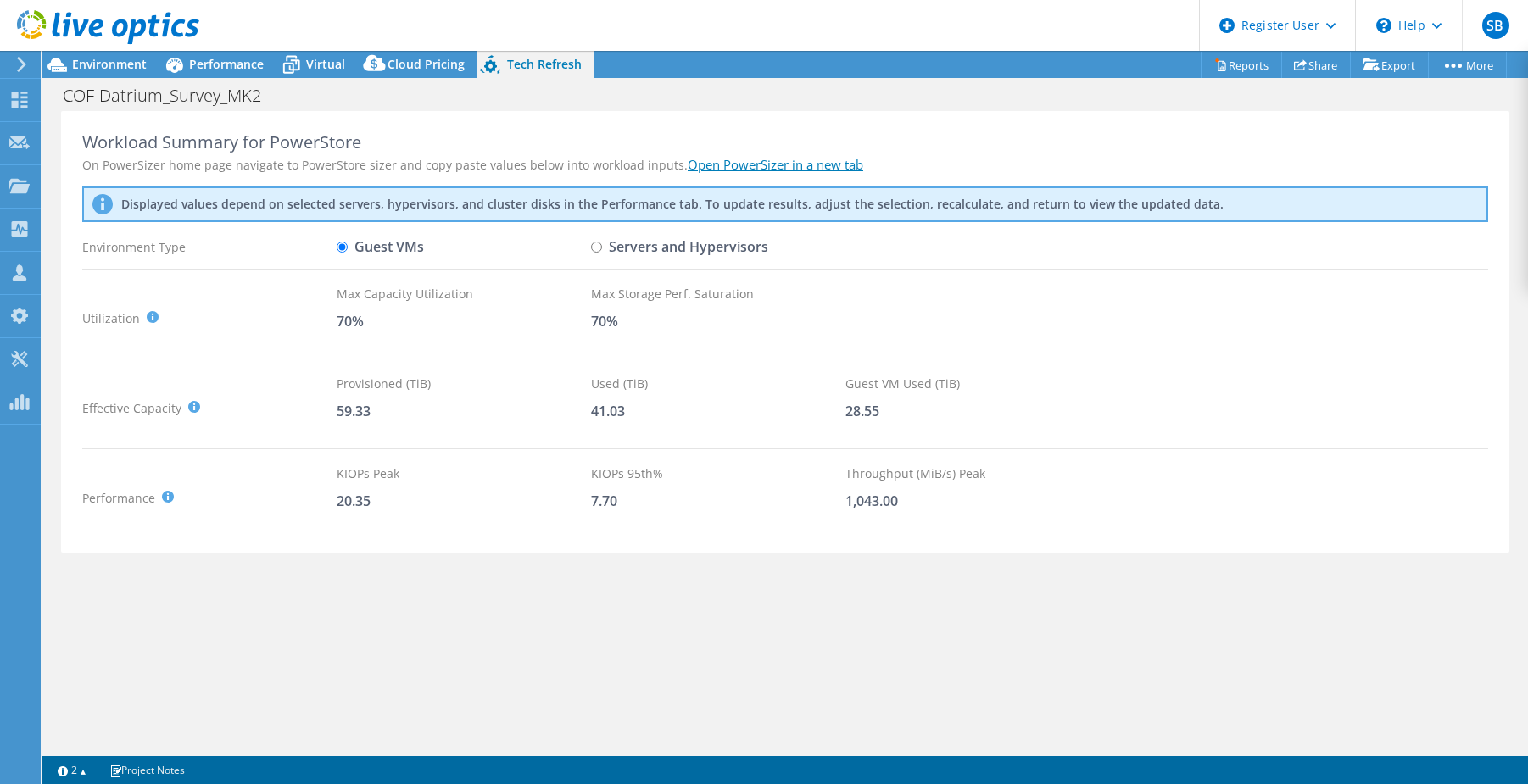
scroll to position [0, 0]
click at [309, 52] on div "Virtual" at bounding box center [317, 64] width 81 height 27
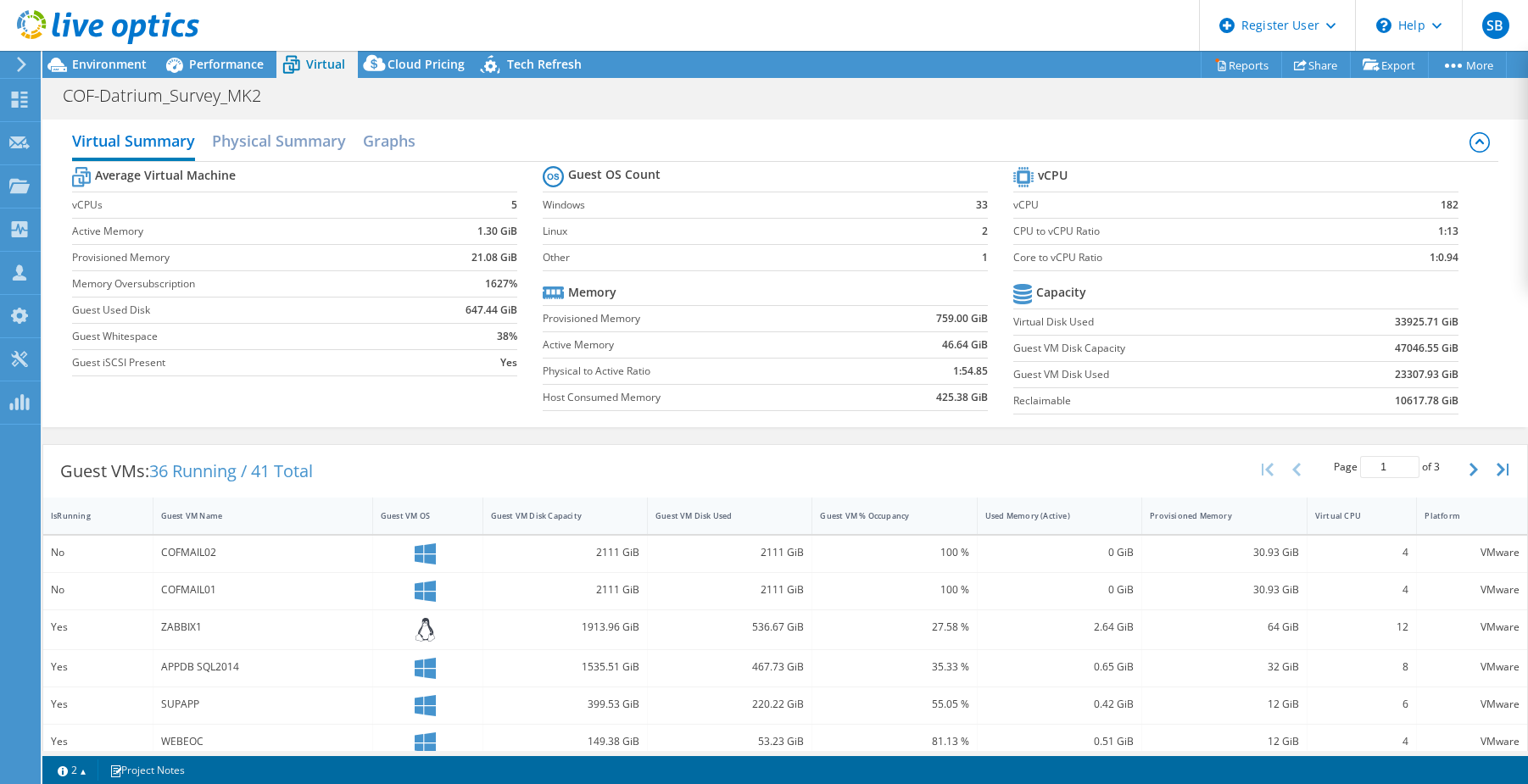
click at [748, 224] on label "Linux" at bounding box center [745, 232] width 405 height 17
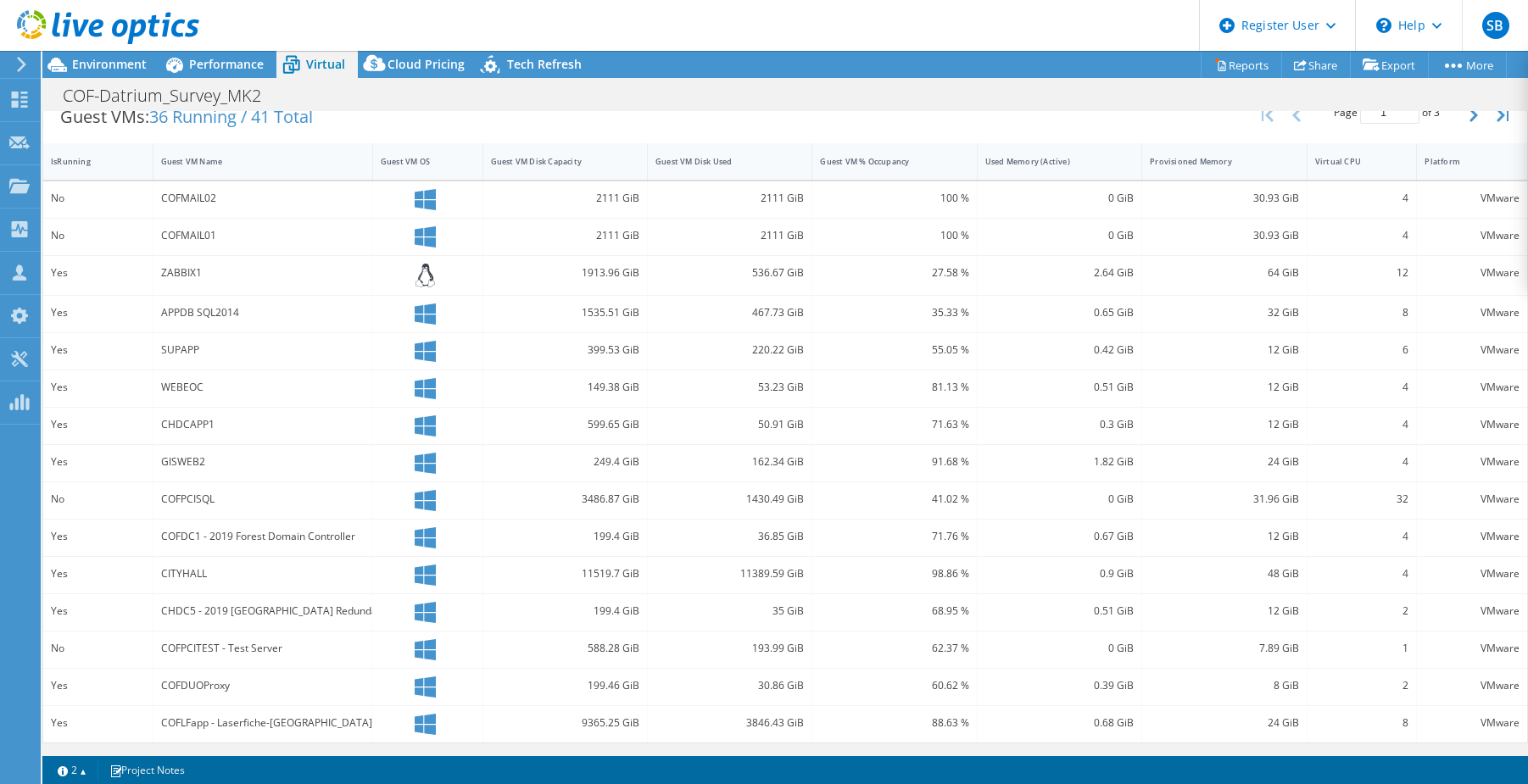
scroll to position [355, 0]
drag, startPoint x: 318, startPoint y: 648, endPoint x: 429, endPoint y: 645, distance: 111.0
click at [394, 645] on div "No COFPCITEST - Test Server 588.28 GiB 193.99 GiB 62.37 % 0 GiB 7.89 GiB 1 VMwa…" at bounding box center [785, 648] width 1484 height 37
drag, startPoint x: 975, startPoint y: 648, endPoint x: 879, endPoint y: 650, distance: 96.0
click at [907, 651] on div "No COFPCITEST - Test Server 588.28 GiB 193.99 GiB 62.37 % 0 GiB 7.89 GiB 1 VMwa…" at bounding box center [785, 648] width 1484 height 37
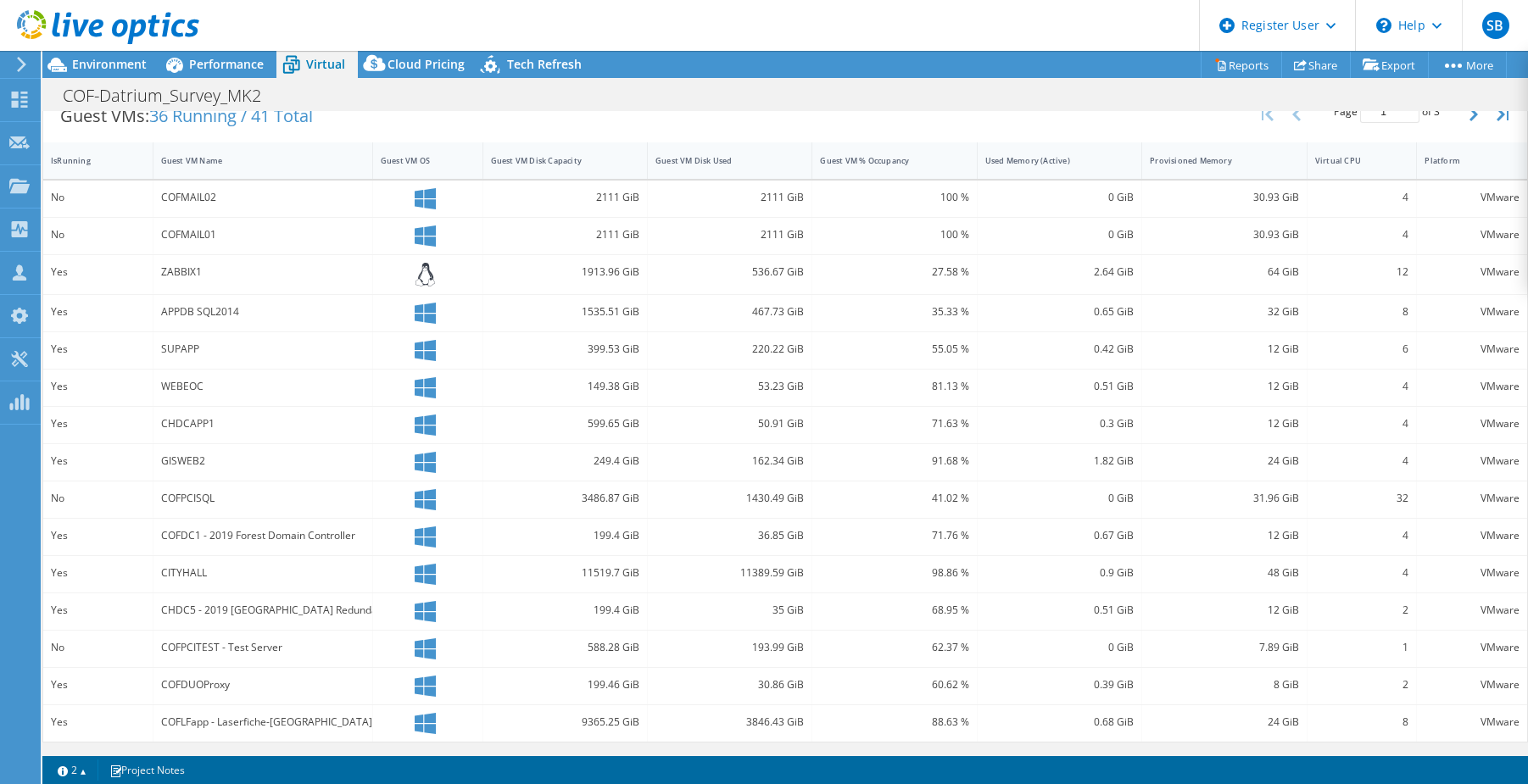
click at [874, 363] on div "55.05 %" at bounding box center [894, 350] width 165 height 37
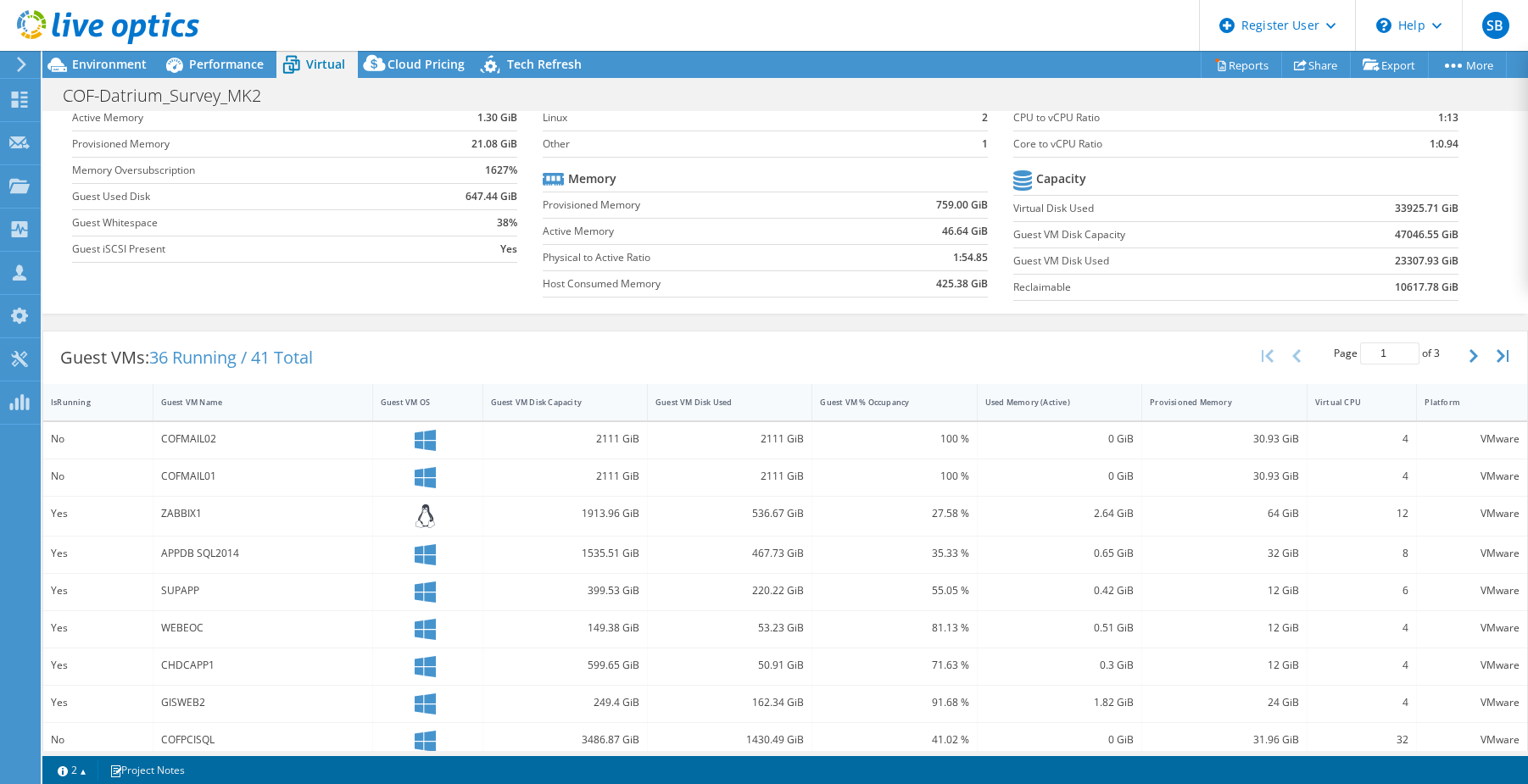
scroll to position [0, 0]
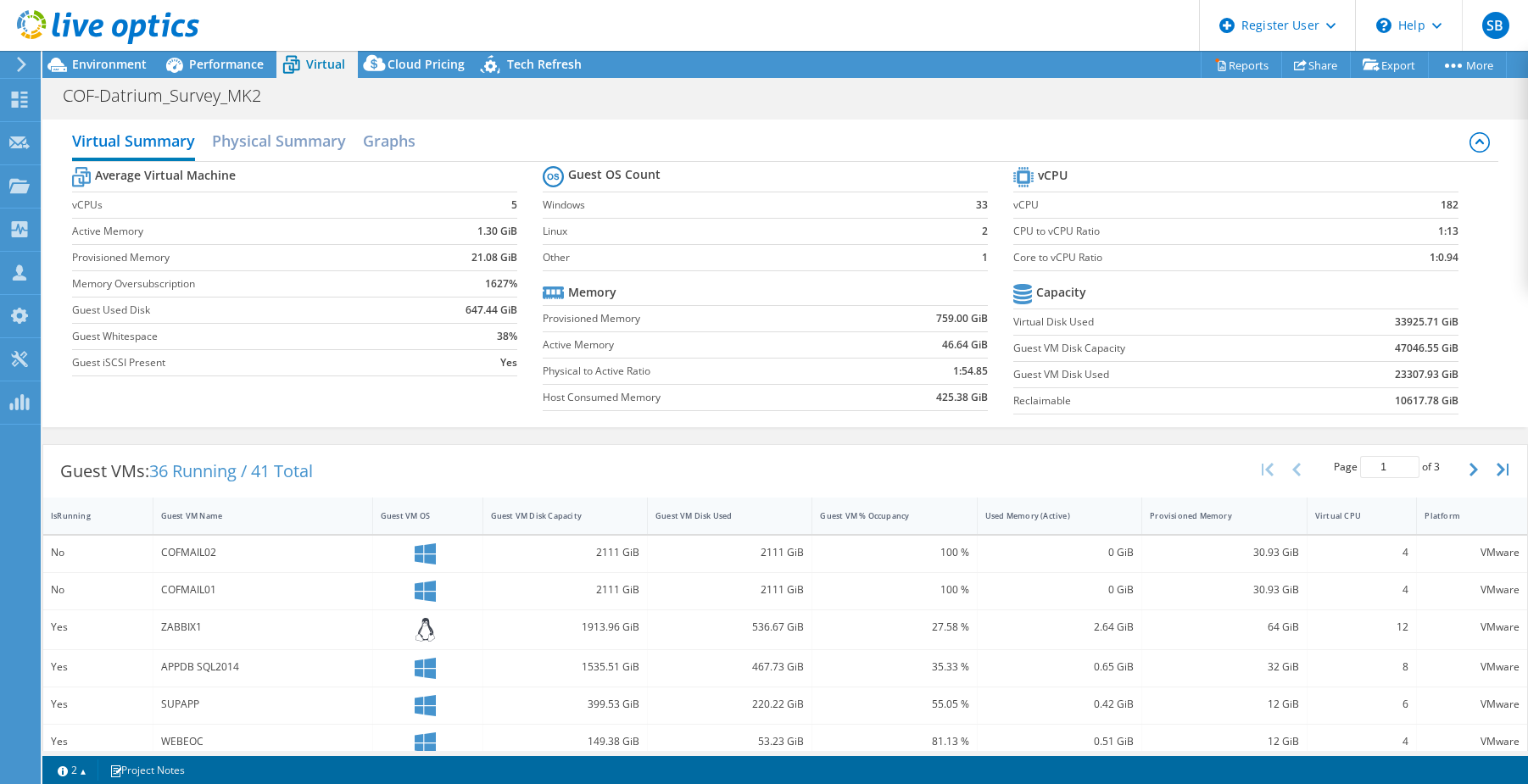
click at [757, 414] on section "Guest OS Count Windows 33 Linux 2 Other 1 Memory Provisioned Memory 759.00 GiB …" at bounding box center [778, 291] width 471 height 258
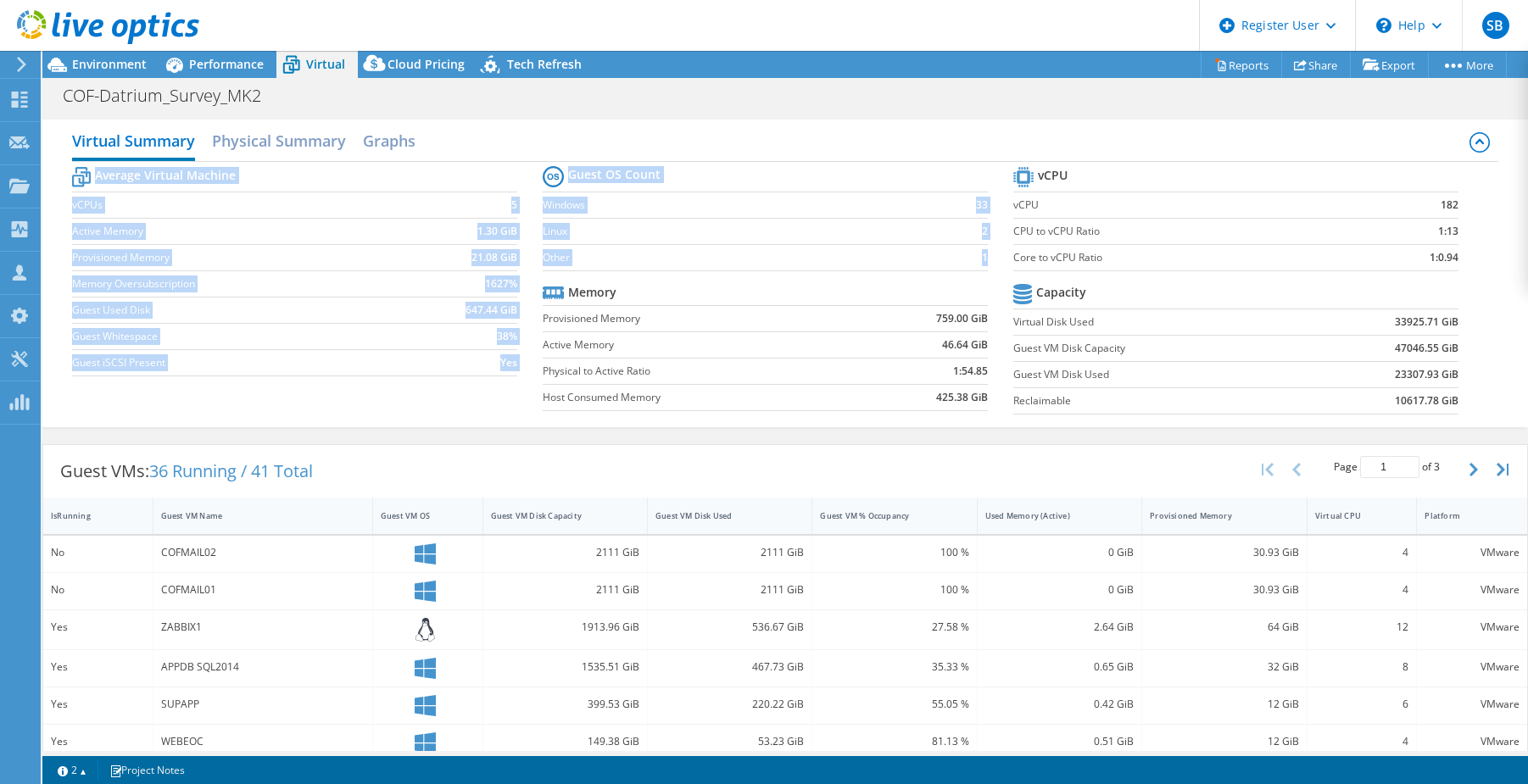
drag, startPoint x: 316, startPoint y: 176, endPoint x: 814, endPoint y: 411, distance: 550.7
click at [814, 411] on div "Average Virtual Machine vCPUs 5 Active Memory 1.30 GiB Provisioned Memory 21.08…" at bounding box center [785, 292] width 1426 height 261
click at [820, 415] on section "Guest OS Count Windows 33 Linux 2 Other 1 Memory Provisioned Memory 759.00 GiB …" at bounding box center [778, 291] width 471 height 258
click at [608, 383] on td "Physical to Active Ratio" at bounding box center [700, 371] width 316 height 26
click at [427, 289] on td "1627%" at bounding box center [463, 283] width 106 height 26
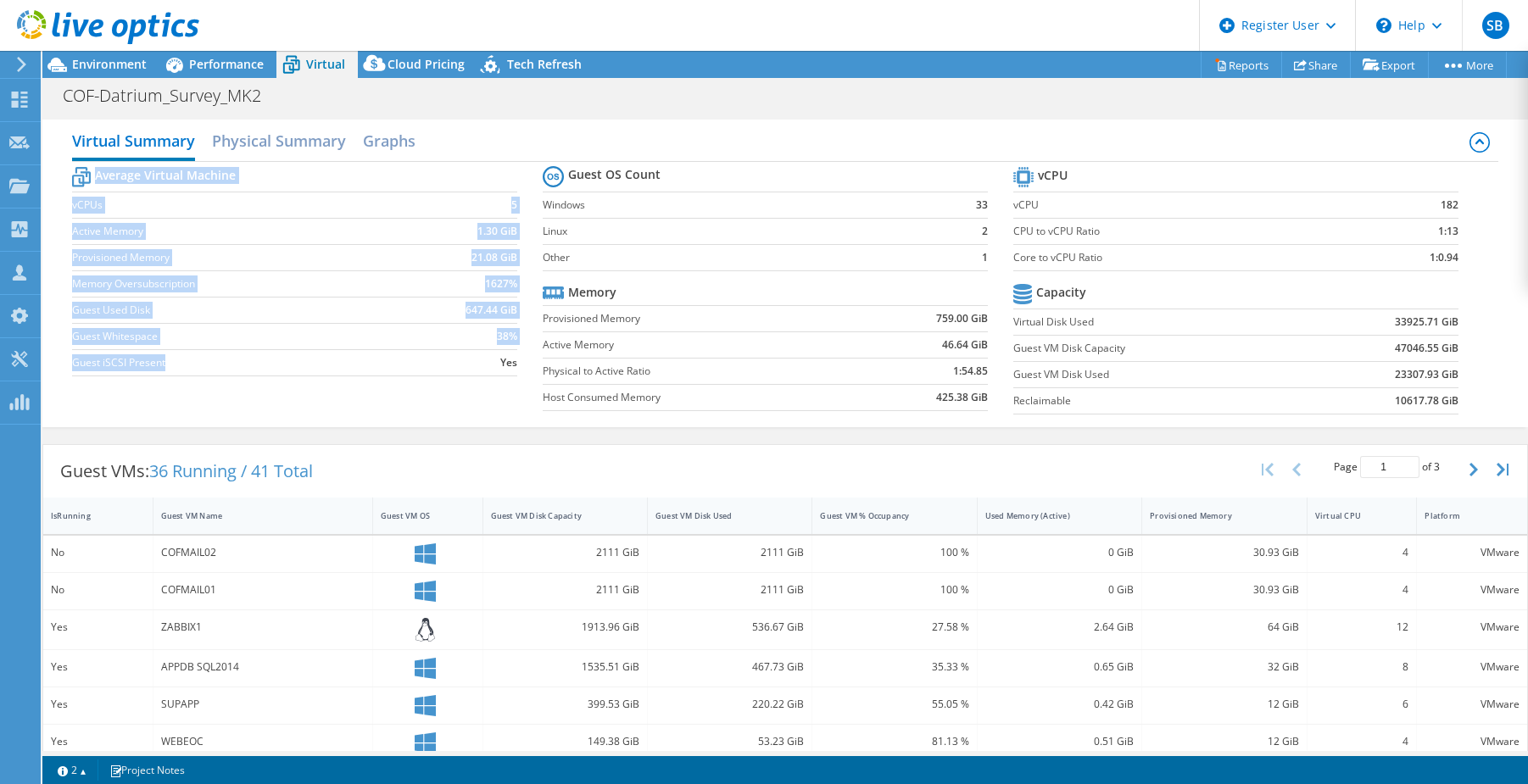
drag, startPoint x: 78, startPoint y: 169, endPoint x: 256, endPoint y: 367, distance: 266.2
click at [256, 367] on div "Virtual Summary Physical Summary Graphs Average Virtual Machine vCPUs 5 Active …" at bounding box center [785, 273] width 1486 height 308
drag, startPoint x: 256, startPoint y: 367, endPoint x: 291, endPoint y: 383, distance: 38.5
click at [291, 383] on section "Average Virtual Machine vCPUs 5 Active Memory 1.30 GiB Provisioned Memory 21.08…" at bounding box center [308, 274] width 471 height 222
click at [138, 359] on label "Guest iSCSI Present" at bounding box center [241, 362] width 338 height 17
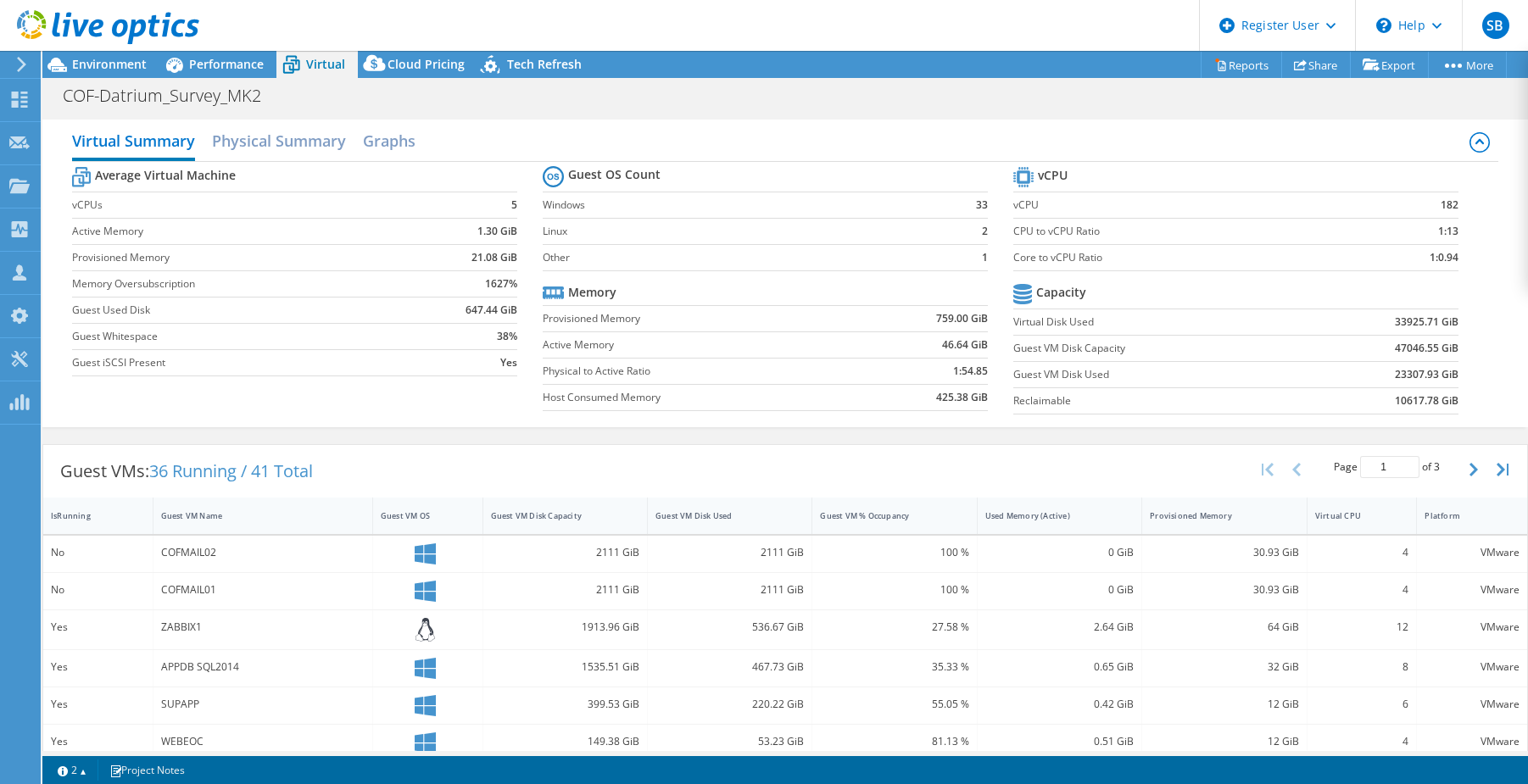
click at [115, 349] on td "Guest iSCSI Present" at bounding box center [241, 362] width 338 height 26
click at [121, 327] on td "Guest Whitespace" at bounding box center [241, 336] width 338 height 26
drag, startPoint x: 507, startPoint y: 336, endPoint x: 440, endPoint y: 332, distance: 67.1
click at [460, 335] on td "38%" at bounding box center [463, 336] width 106 height 26
drag, startPoint x: 440, startPoint y: 332, endPoint x: 260, endPoint y: 314, distance: 180.9
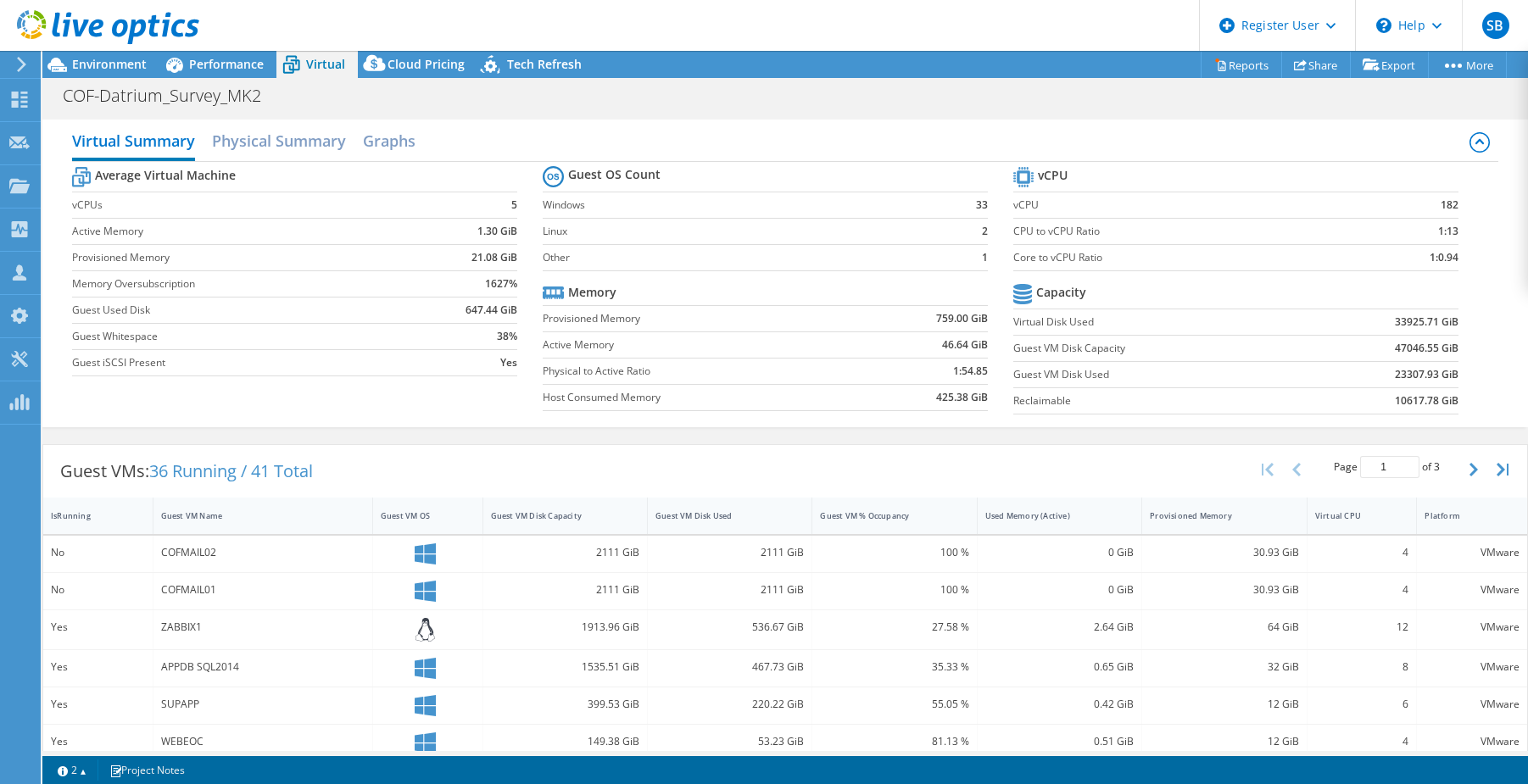
click at [332, 315] on label "Guest Used Disk" at bounding box center [241, 311] width 338 height 17
click at [63, 310] on div "Virtual Summary Physical Summary Graphs Average Virtual Machine vCPUs 5 Active …" at bounding box center [785, 273] width 1486 height 308
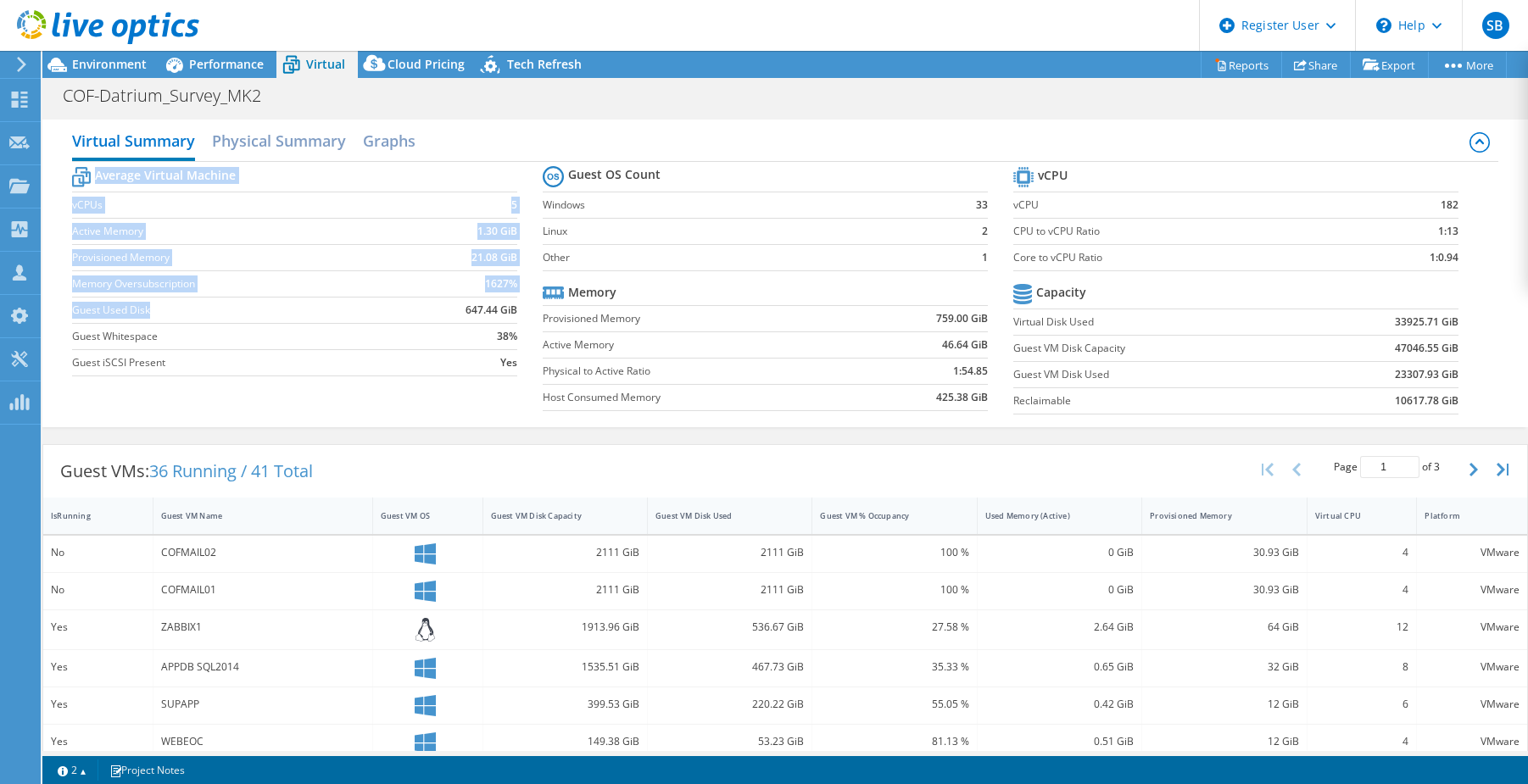
drag, startPoint x: 48, startPoint y: 310, endPoint x: 266, endPoint y: 286, distance: 219.3
click at [266, 286] on label "Memory Oversubscription" at bounding box center [241, 284] width 338 height 17
click at [275, 278] on label "Memory Oversubscription" at bounding box center [241, 284] width 338 height 17
click at [208, 285] on label "Memory Oversubscription" at bounding box center [241, 284] width 338 height 17
click at [169, 288] on label "Memory Oversubscription" at bounding box center [241, 284] width 338 height 17
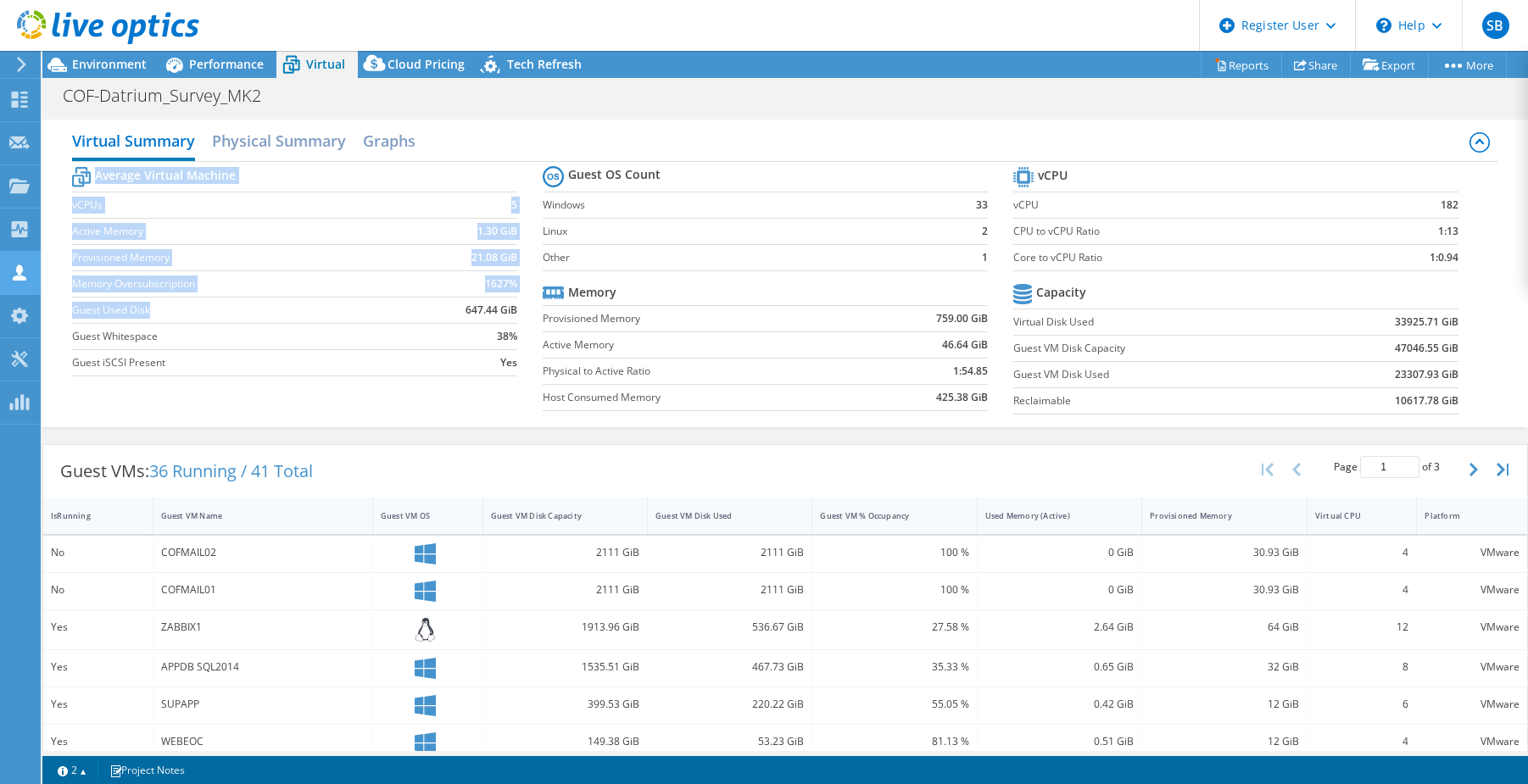
drag, startPoint x: 167, startPoint y: 280, endPoint x: 19, endPoint y: 276, distance: 148.1
click at [19, 276] on div "SB Dell User [PERSON_NAME] [PERSON_NAME][EMAIL_ADDRESS][DOMAIN_NAME] Dell My Pr…" at bounding box center [764, 392] width 1528 height 784
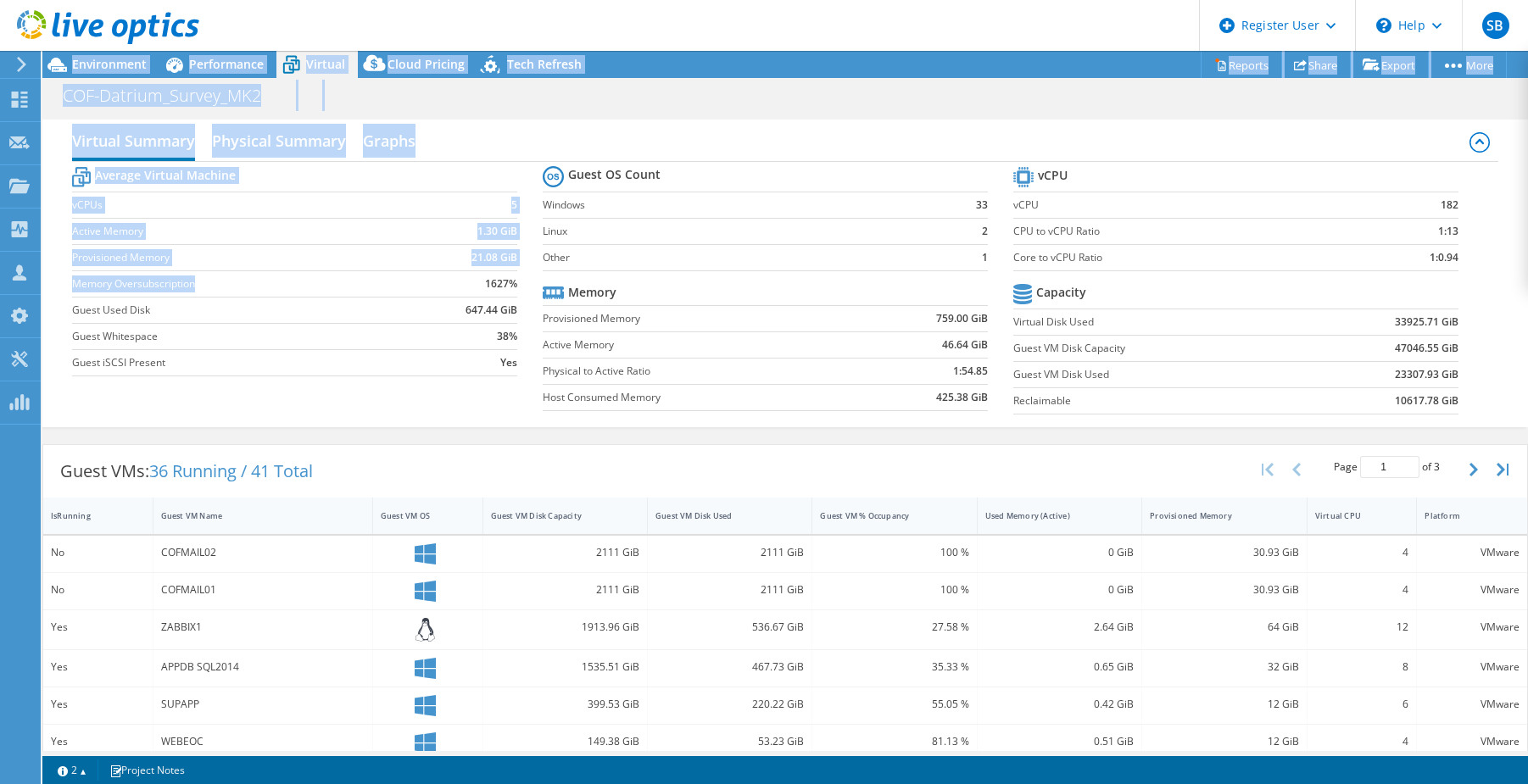
drag, startPoint x: 19, startPoint y: 276, endPoint x: 281, endPoint y: 259, distance: 262.6
click at [281, 259] on label "Provisioned Memory" at bounding box center [241, 258] width 338 height 17
click at [186, 270] on td "Memory Oversubscription" at bounding box center [241, 283] width 338 height 26
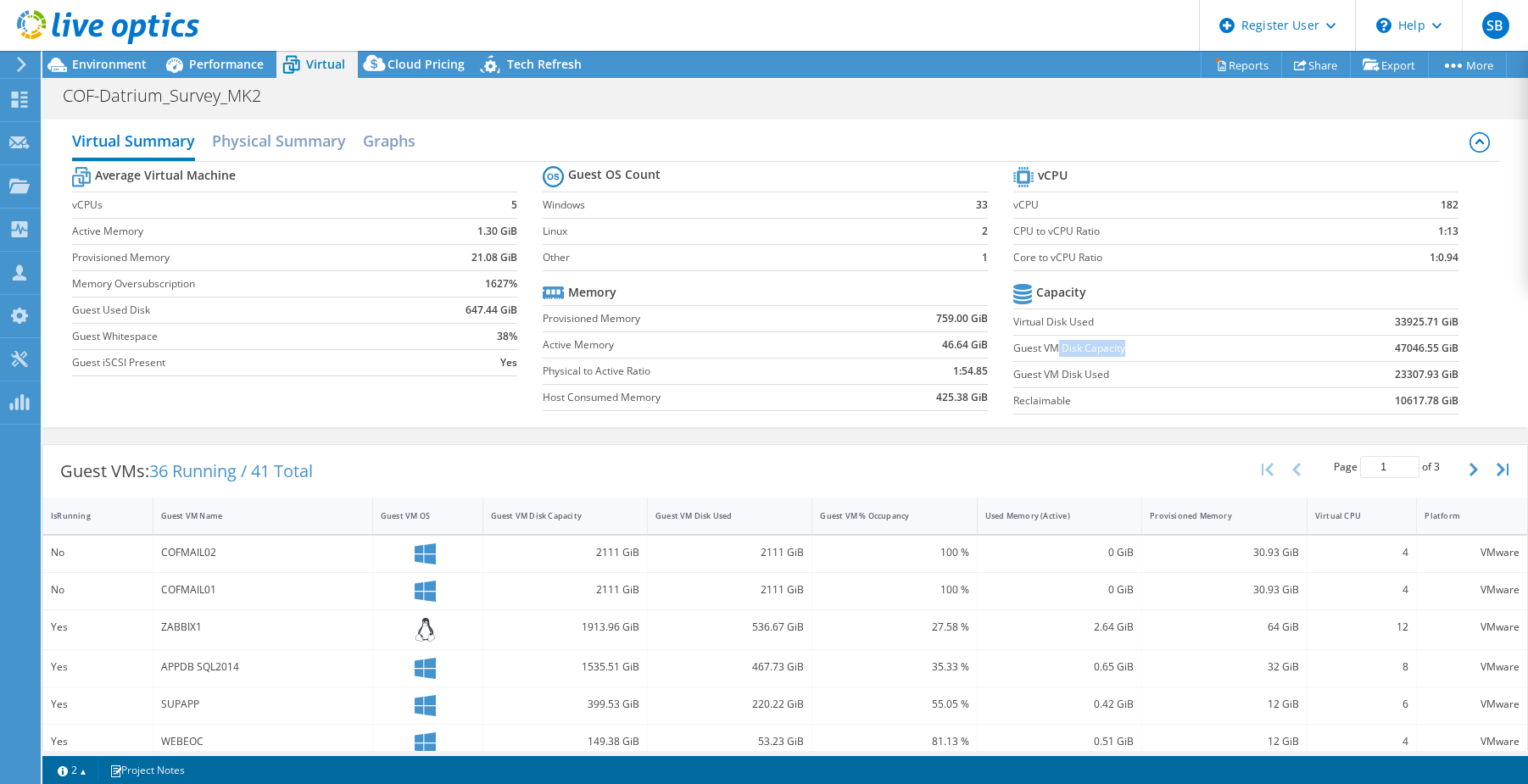
drag, startPoint x: 1170, startPoint y: 351, endPoint x: 1197, endPoint y: 351, distance: 27.0
click at [1197, 351] on label "Guest VM Disk Capacity" at bounding box center [1159, 348] width 292 height 17
drag, startPoint x: 1166, startPoint y: 362, endPoint x: 1016, endPoint y: 360, distance: 150.0
click at [1026, 360] on tbody "Capacity Virtual Disk Used 33925.71 GiB Guest VM Disk Capacity 47046.55 GiB Gue…" at bounding box center [1235, 346] width 445 height 135
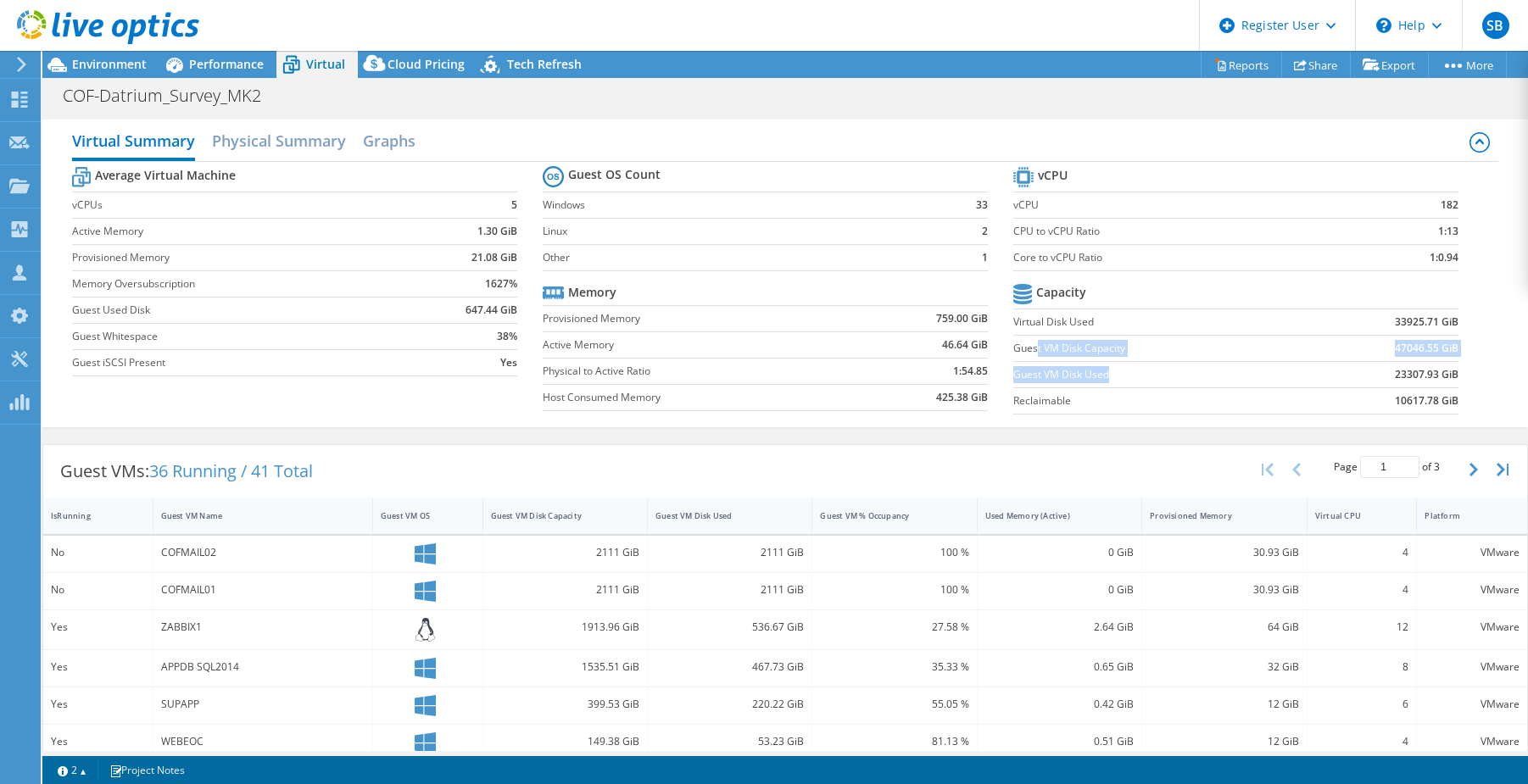
drag, startPoint x: 1016, startPoint y: 360, endPoint x: 1024, endPoint y: 373, distance: 15.3
click at [1022, 365] on td "Guest VM Disk Used" at bounding box center [1159, 375] width 292 height 26
click at [1035, 394] on label "Reclaimable" at bounding box center [1159, 401] width 292 height 17
click at [1046, 405] on label "Reclaimable" at bounding box center [1159, 401] width 292 height 17
click at [209, 73] on div "Performance" at bounding box center [217, 64] width 117 height 27
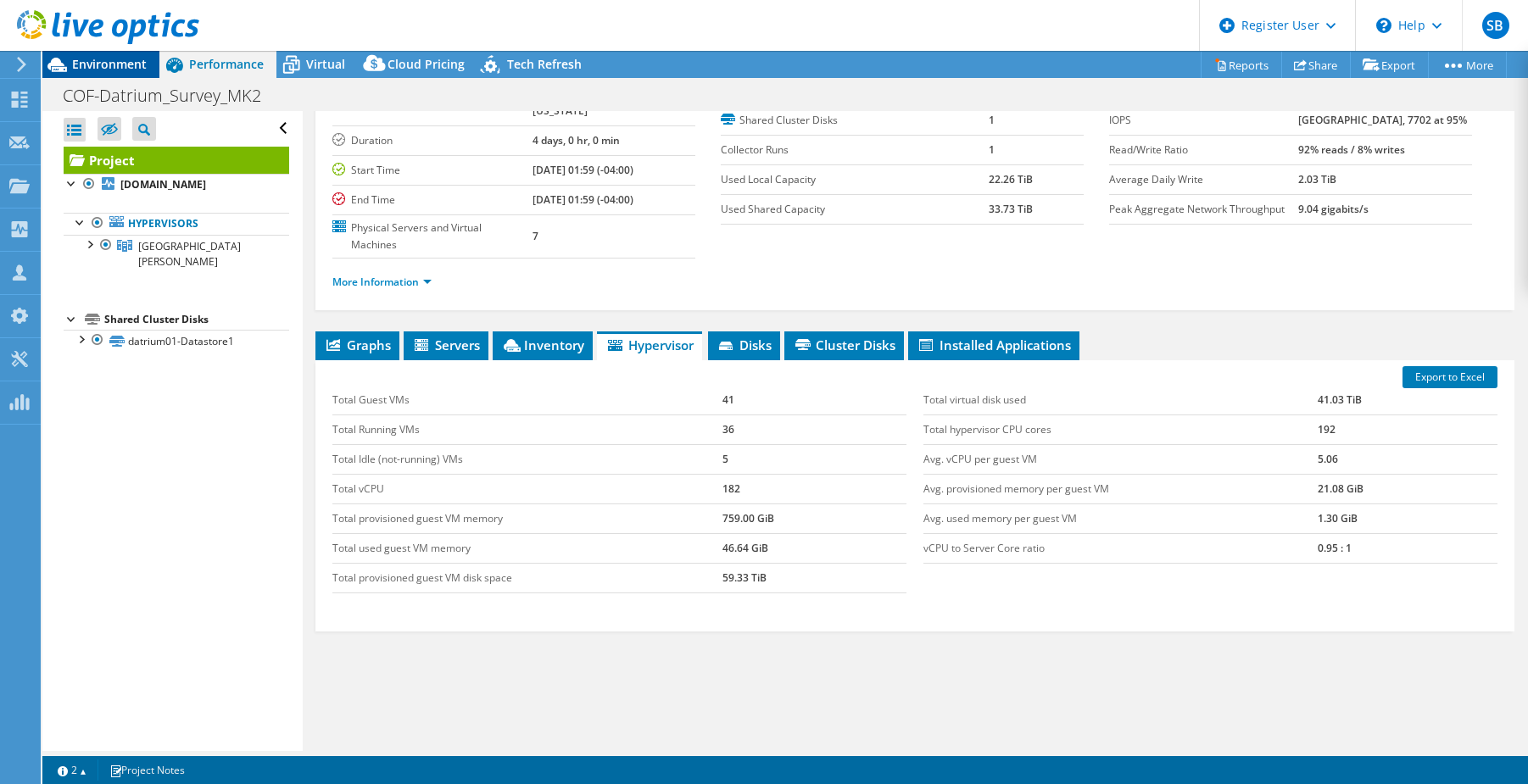
click at [128, 62] on span "Environment" at bounding box center [109, 63] width 74 height 16
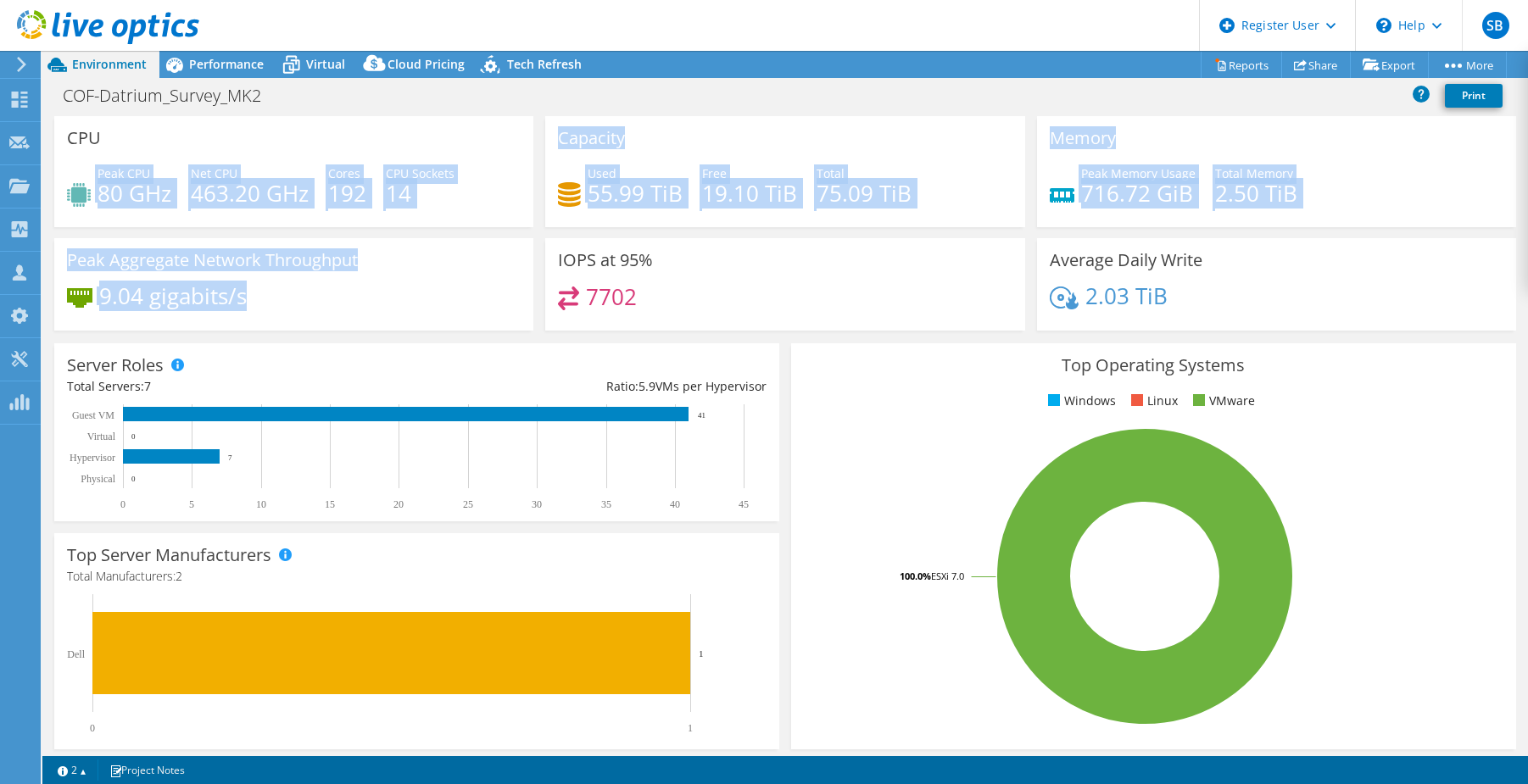
drag, startPoint x: 203, startPoint y: 287, endPoint x: 49, endPoint y: 168, distance: 194.6
click at [49, 168] on div "CPU Peak CPU 80 GHz Net CPU 463.20 GHz Cores 192 CPU Sockets 14 Capacity Used 5…" at bounding box center [784, 229] width 1473 height 226
drag, startPoint x: 49, startPoint y: 168, endPoint x: 351, endPoint y: 285, distance: 323.9
click at [351, 285] on div "Peak Aggregate Network Throughput 9.04 gigabits/s" at bounding box center [294, 284] width 479 height 92
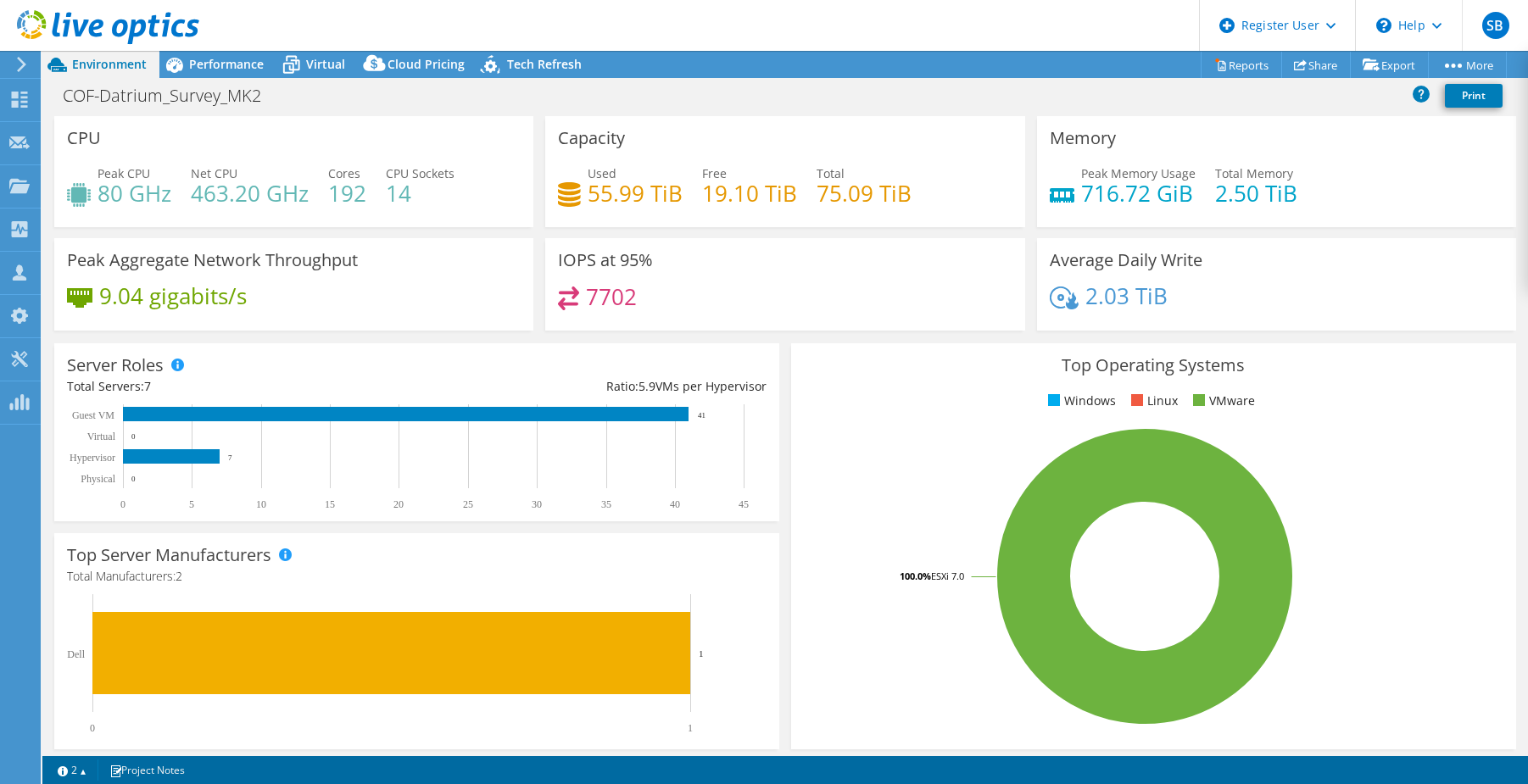
click at [432, 296] on div "9.04 gigabits/s" at bounding box center [294, 304] width 454 height 36
click at [750, 305] on div "7702" at bounding box center [785, 304] width 454 height 37
